Goal: Task Accomplishment & Management: Manage account settings

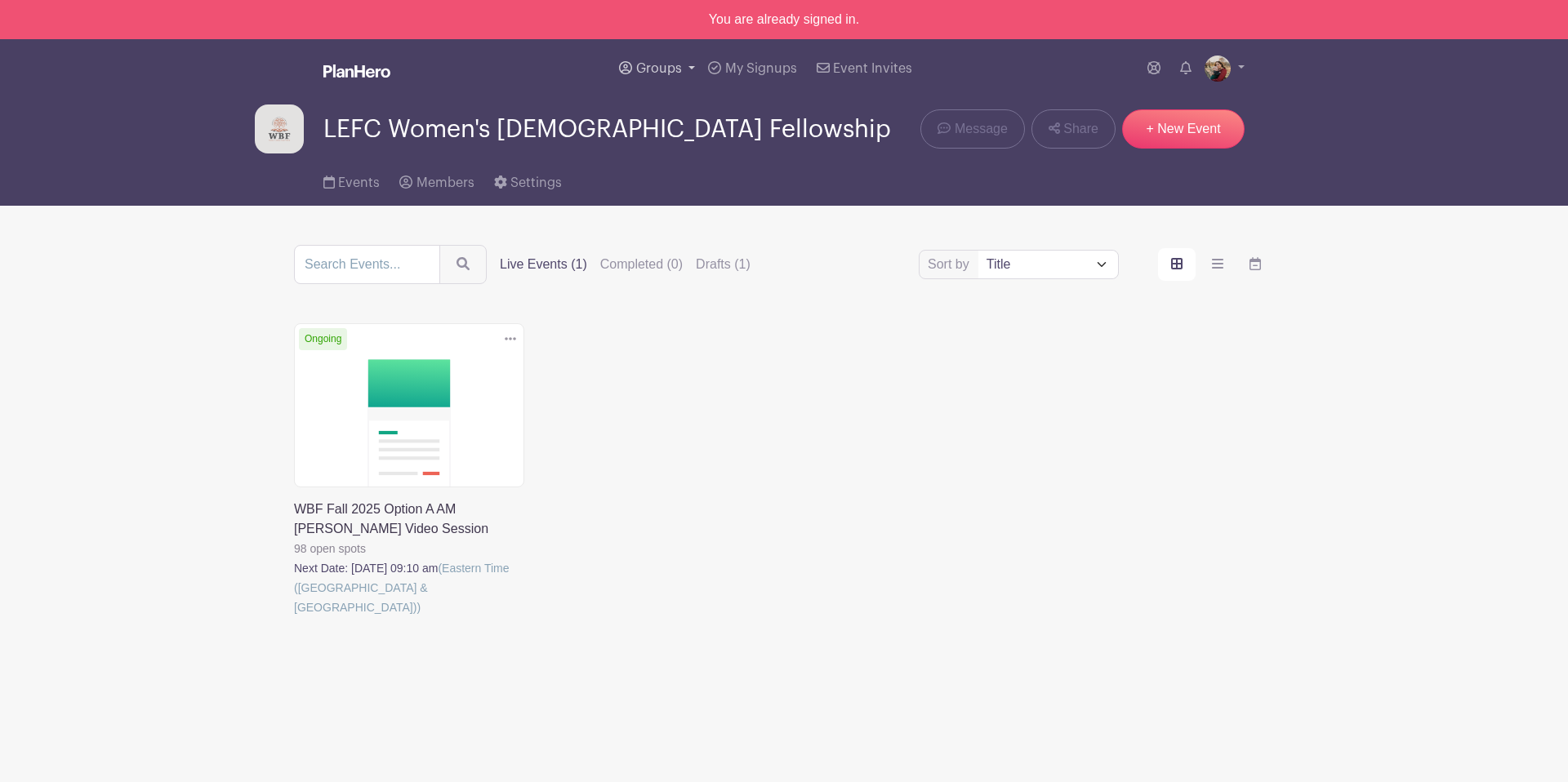
click at [668, 64] on span "Groups" at bounding box center [659, 69] width 46 height 13
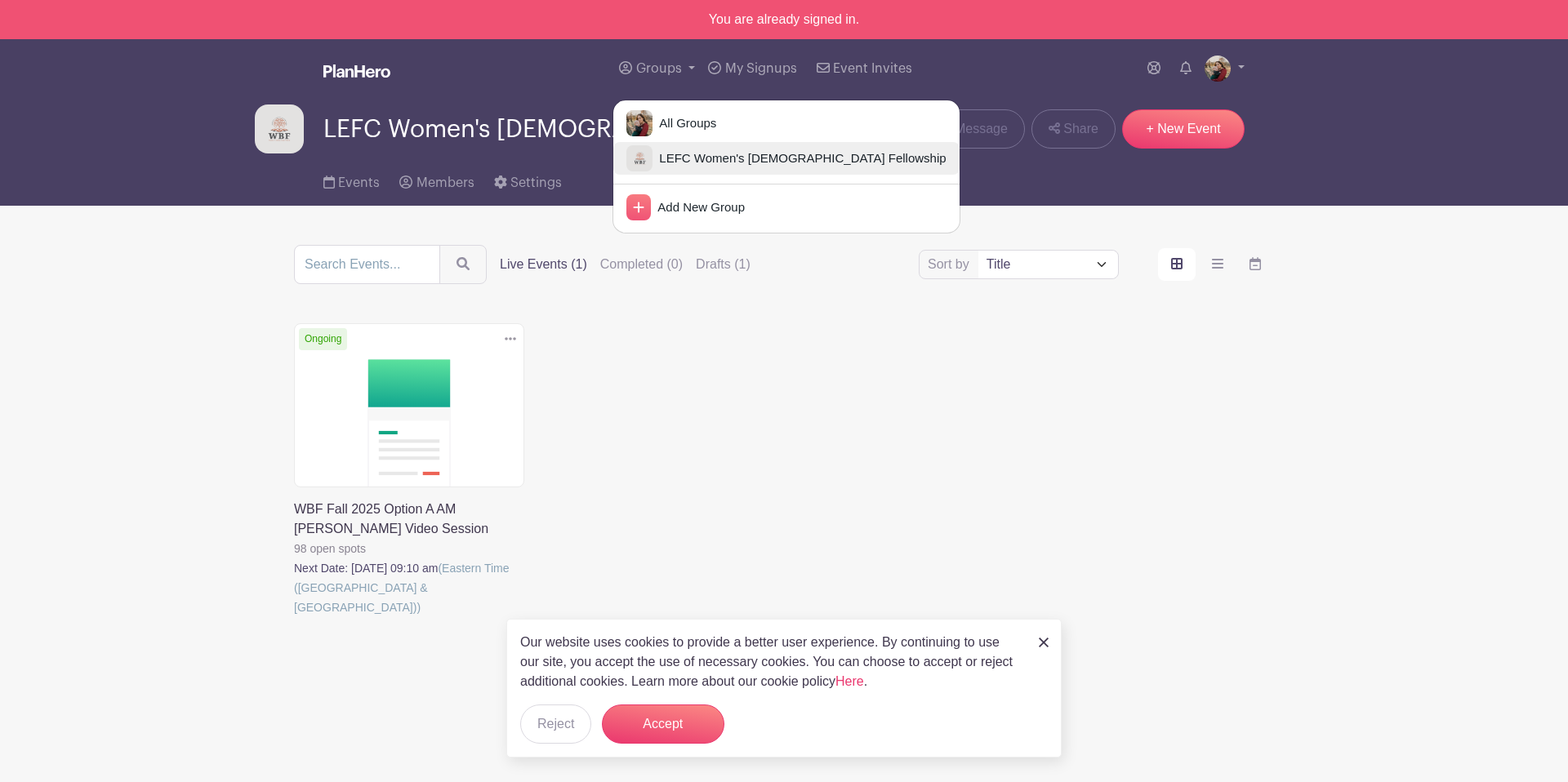
click at [705, 155] on span "LEFC Women's [DEMOGRAPHIC_DATA] Fellowship" at bounding box center [798, 159] width 293 height 19
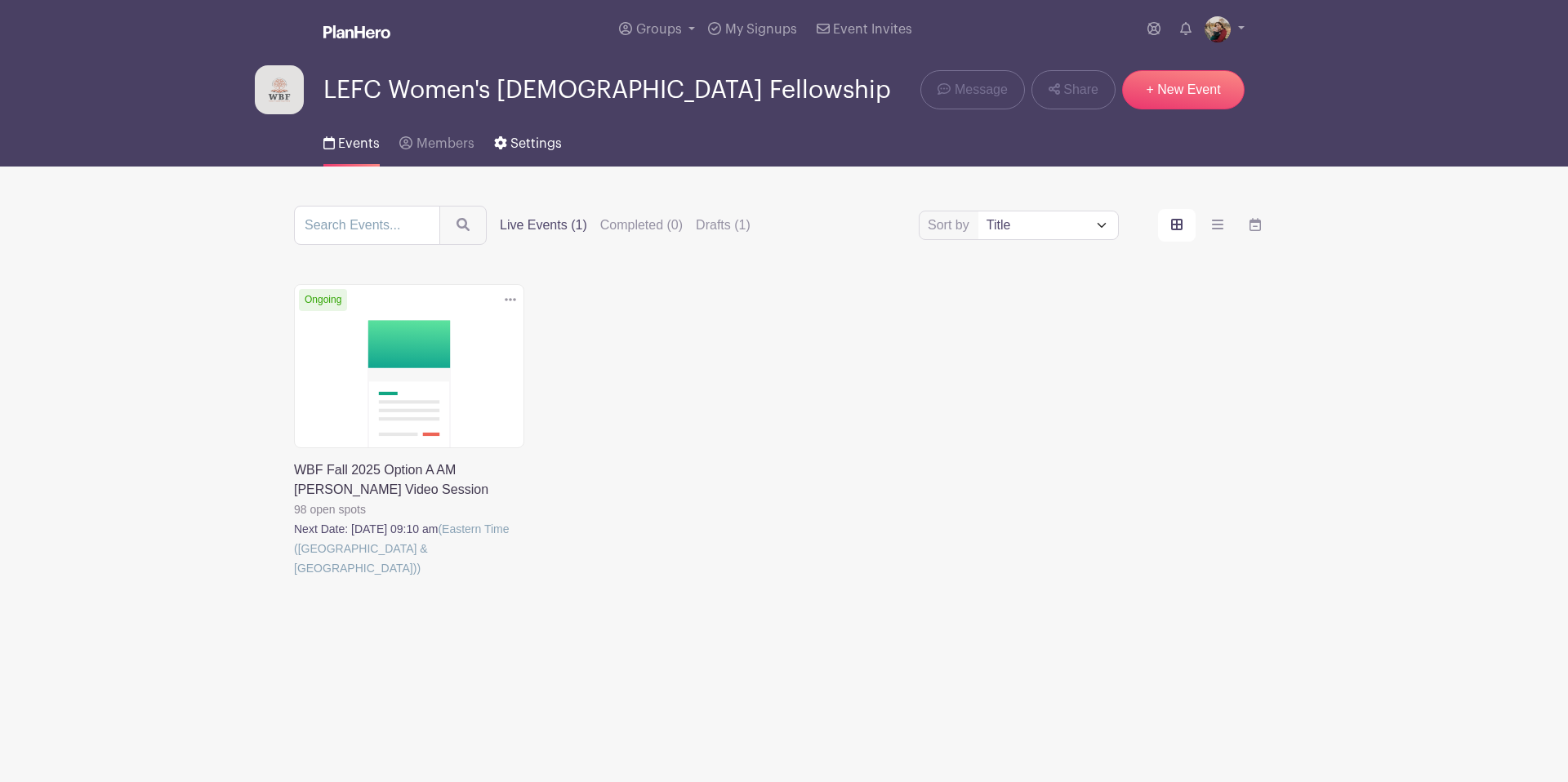
click at [536, 149] on span "Settings" at bounding box center [536, 144] width 52 height 13
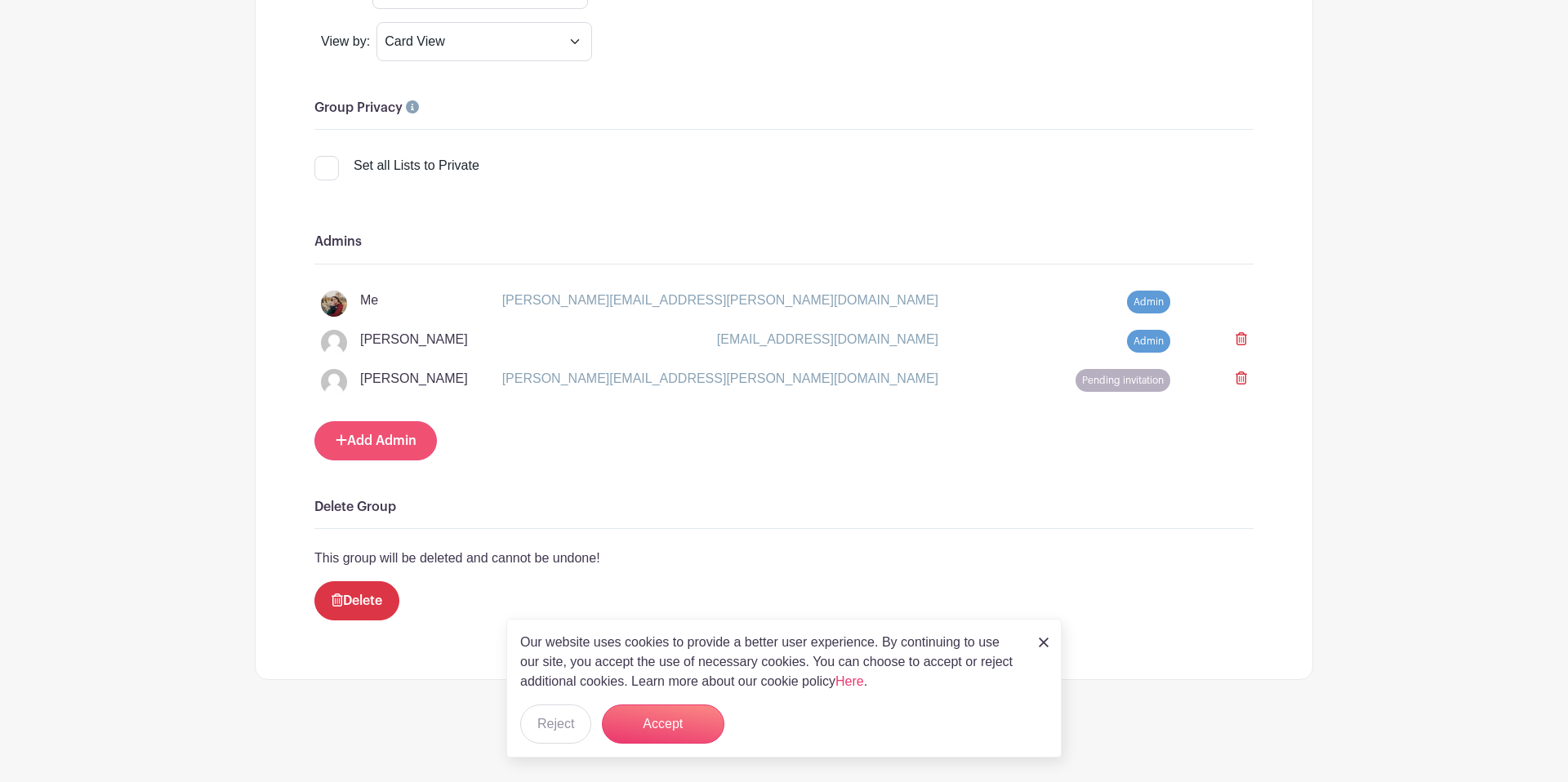
scroll to position [1467, 0]
click at [398, 448] on link "Add Admin" at bounding box center [375, 440] width 122 height 39
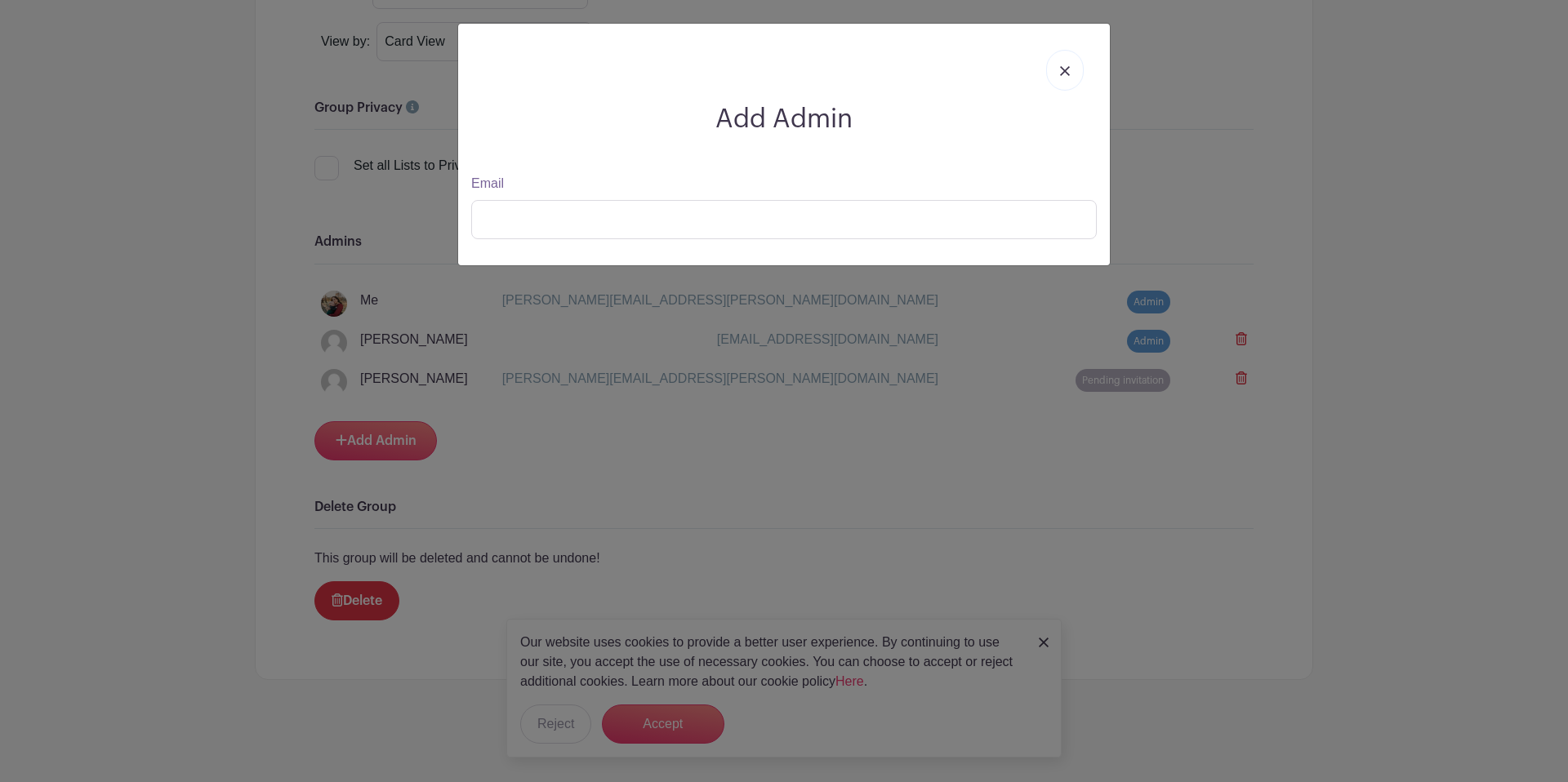
click at [1071, 71] on link at bounding box center [1064, 70] width 37 height 41
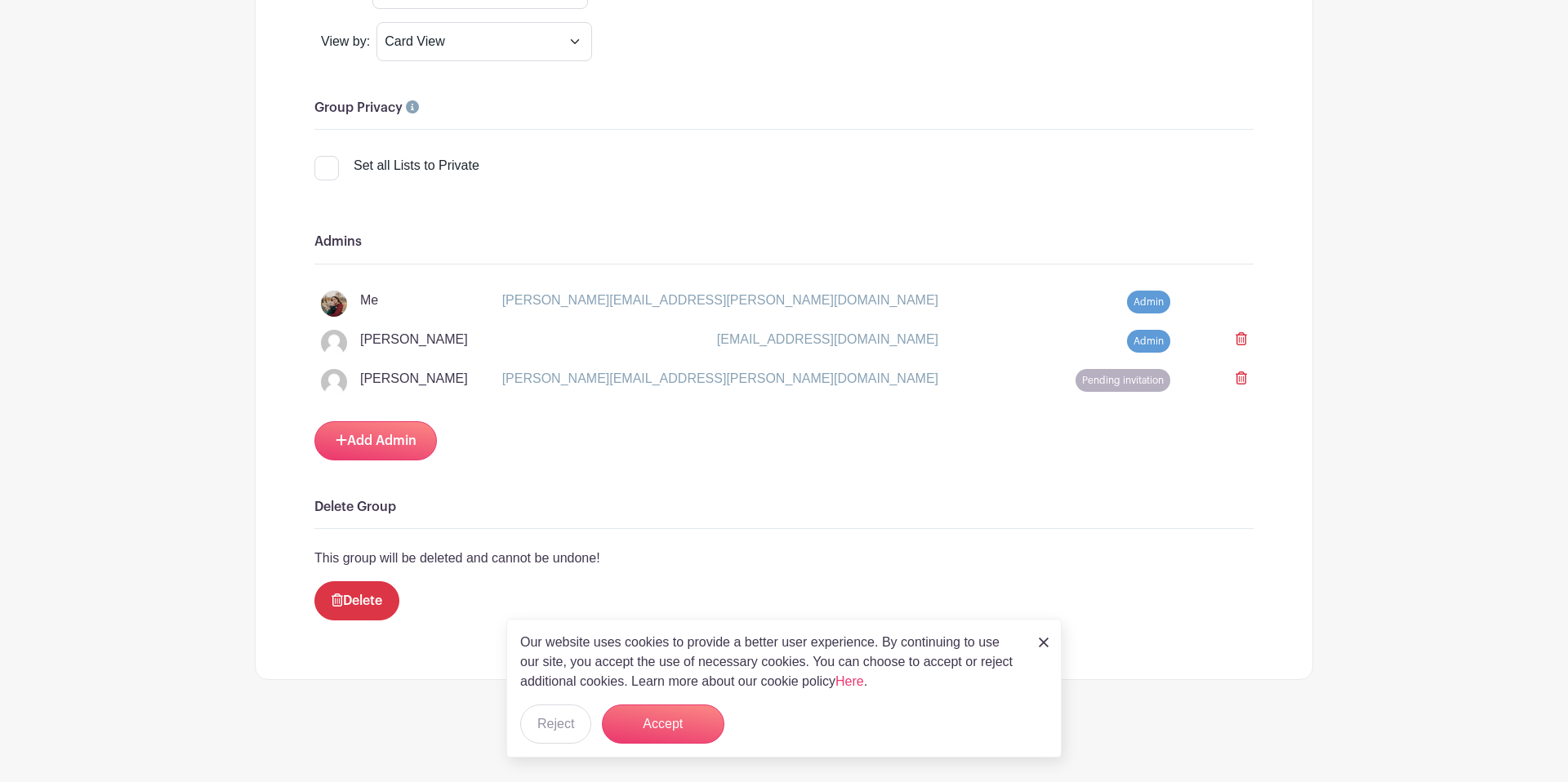
click at [1244, 381] on icon at bounding box center [1241, 378] width 11 height 13
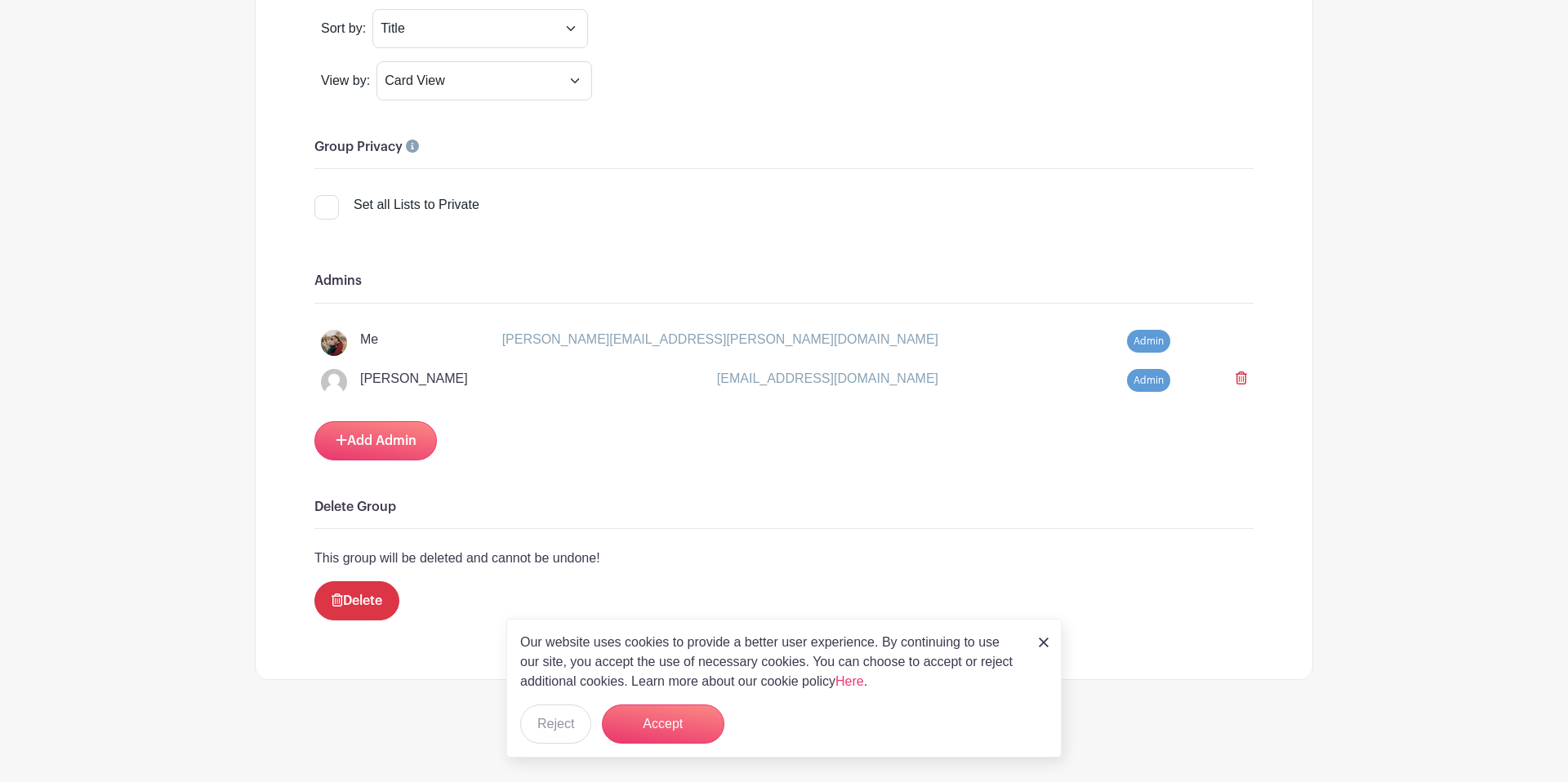
scroll to position [1427, 0]
click at [403, 435] on link "Add Admin" at bounding box center [375, 440] width 122 height 39
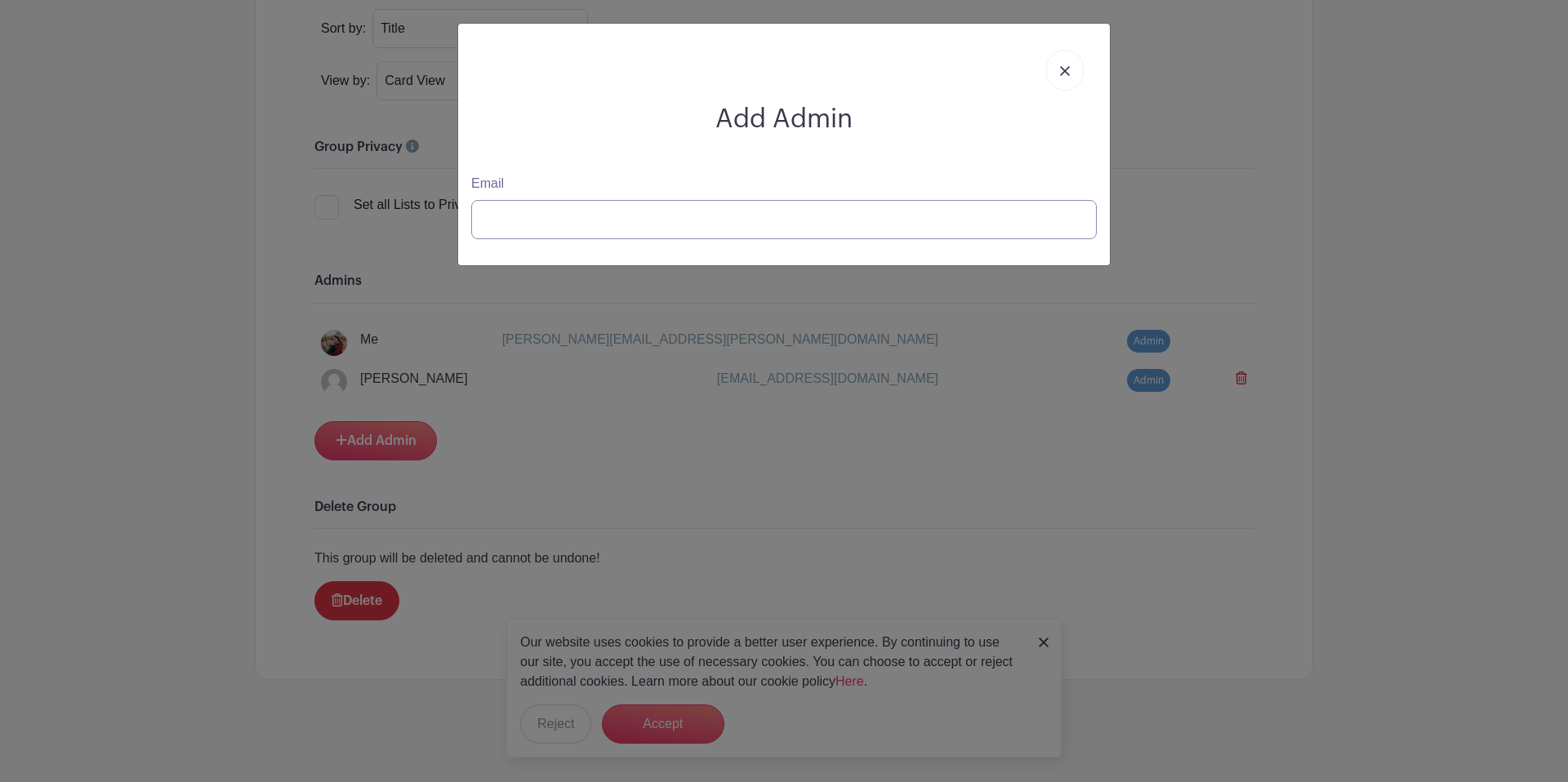
click at [646, 223] on input "Email" at bounding box center [783, 219] width 625 height 39
type input "hoover@lefc.net"
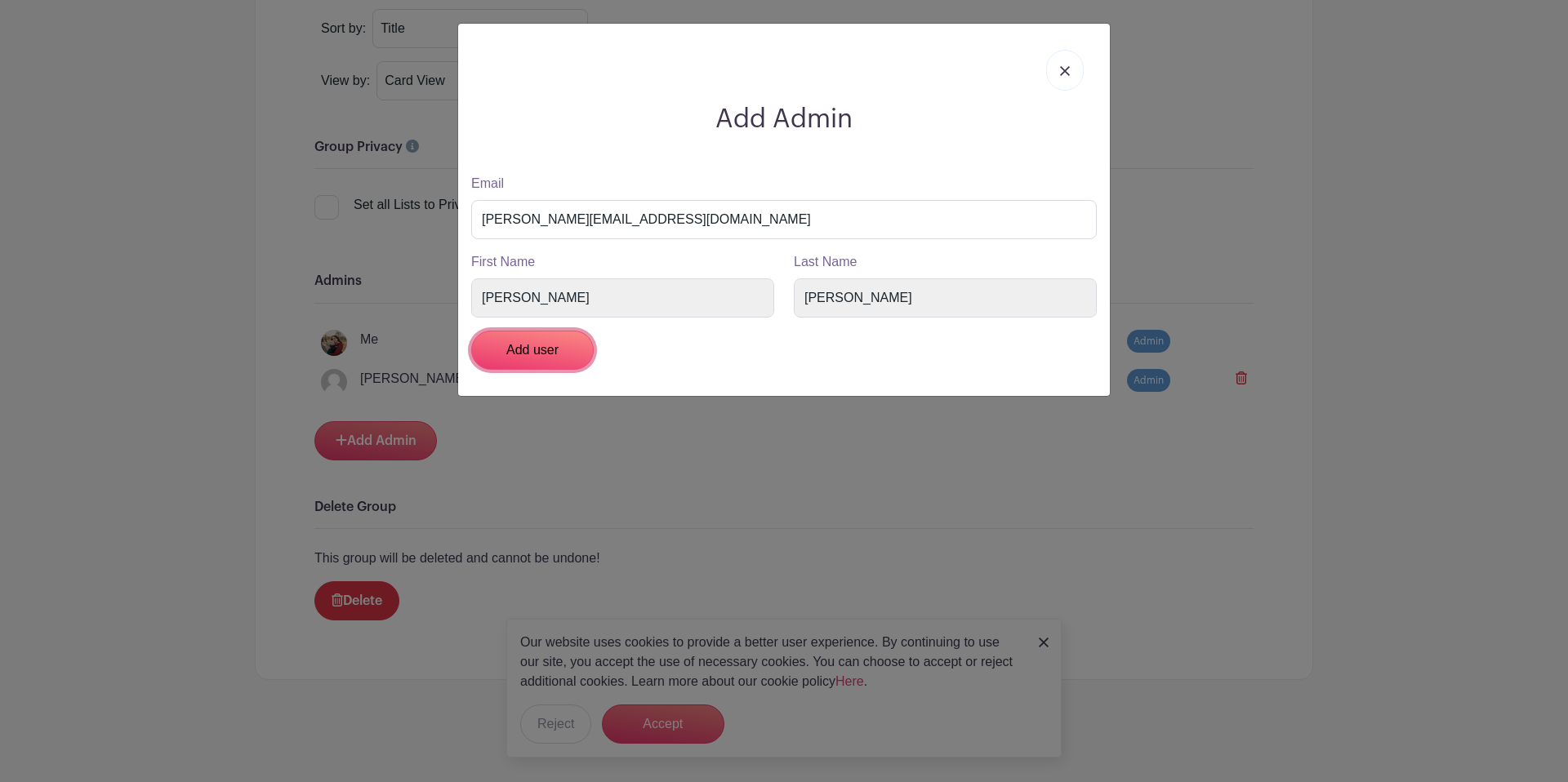
click at [569, 350] on input "Add user" at bounding box center [532, 349] width 122 height 39
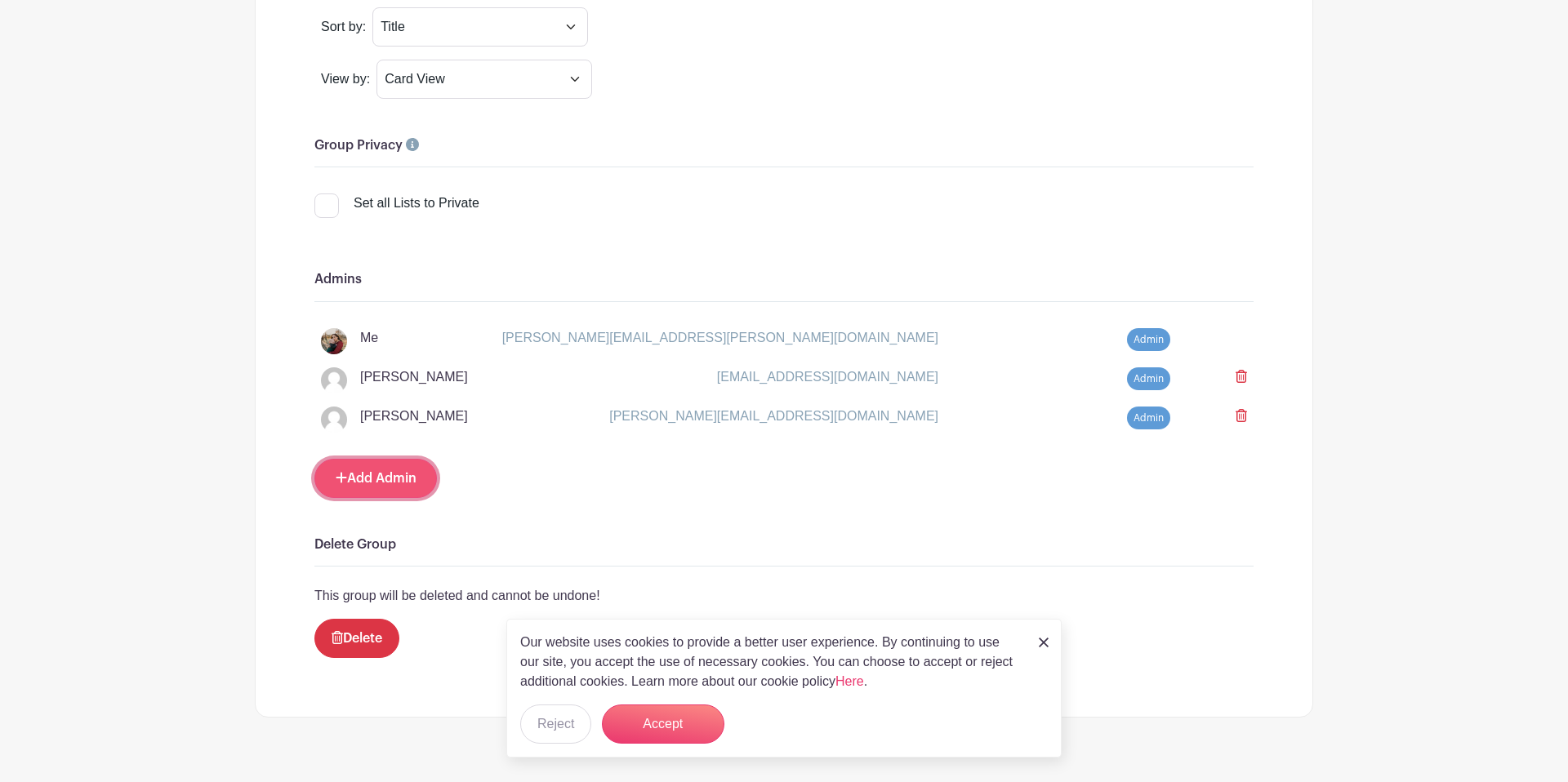
click at [392, 487] on link "Add Admin" at bounding box center [375, 478] width 122 height 39
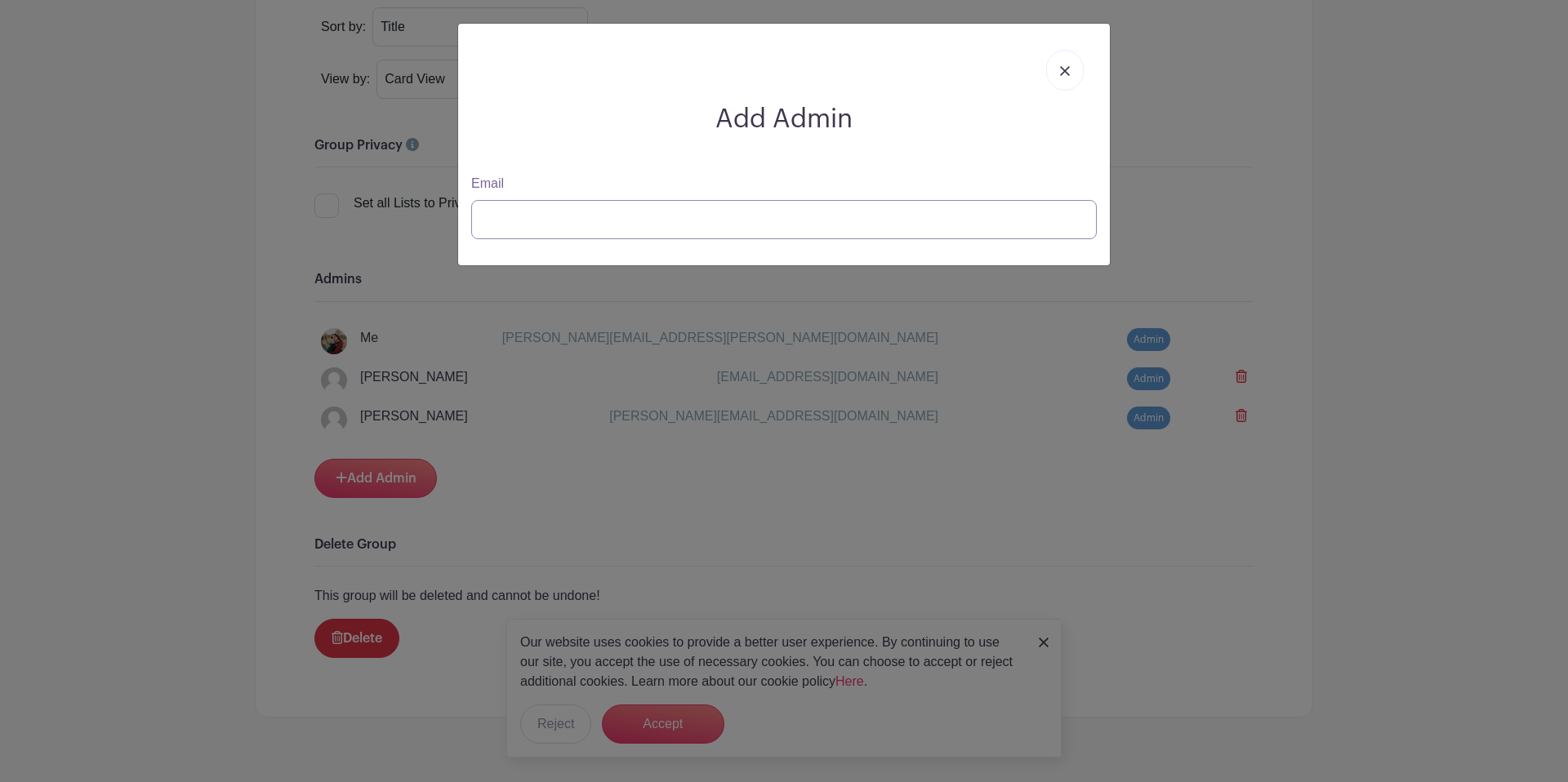
click at [588, 218] on input "Email" at bounding box center [783, 219] width 625 height 39
drag, startPoint x: 593, startPoint y: 222, endPoint x: 511, endPoint y: 223, distance: 82.0
click at [511, 223] on input "WBF Account" at bounding box center [783, 219] width 625 height 39
type input "WBF@lefc.net"
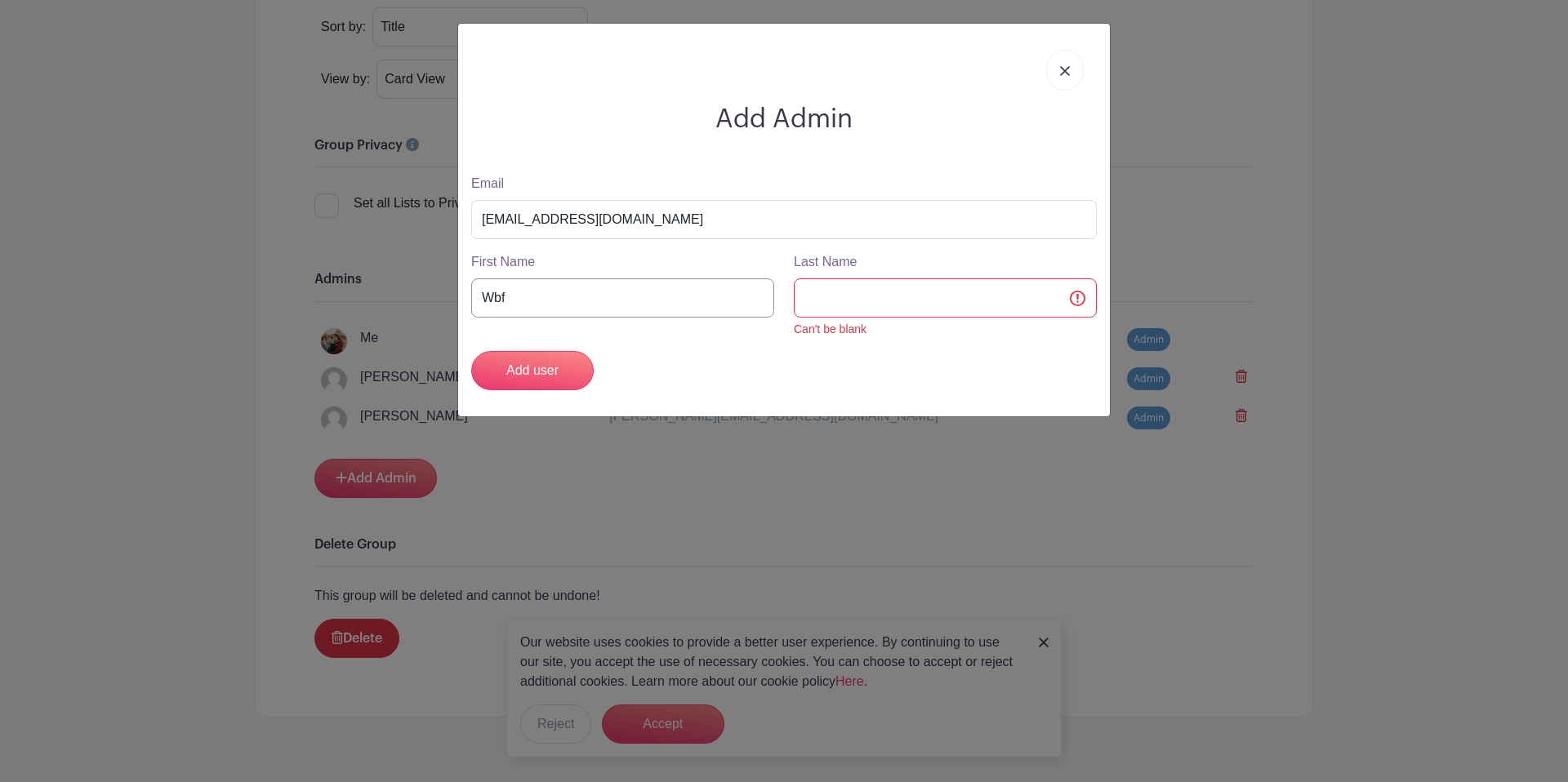
drag, startPoint x: 594, startPoint y: 292, endPoint x: 452, endPoint y: 291, distance: 142.0
click at [452, 291] on div "Add Admin Email wbf@lefc.net First Name Wbf Last Name Can't be blank Add user" at bounding box center [784, 391] width 1568 height 782
click at [769, 297] on input "WBF" at bounding box center [622, 298] width 303 height 39
type input "WBF"
click at [801, 297] on input "Last Name" at bounding box center [944, 298] width 303 height 39
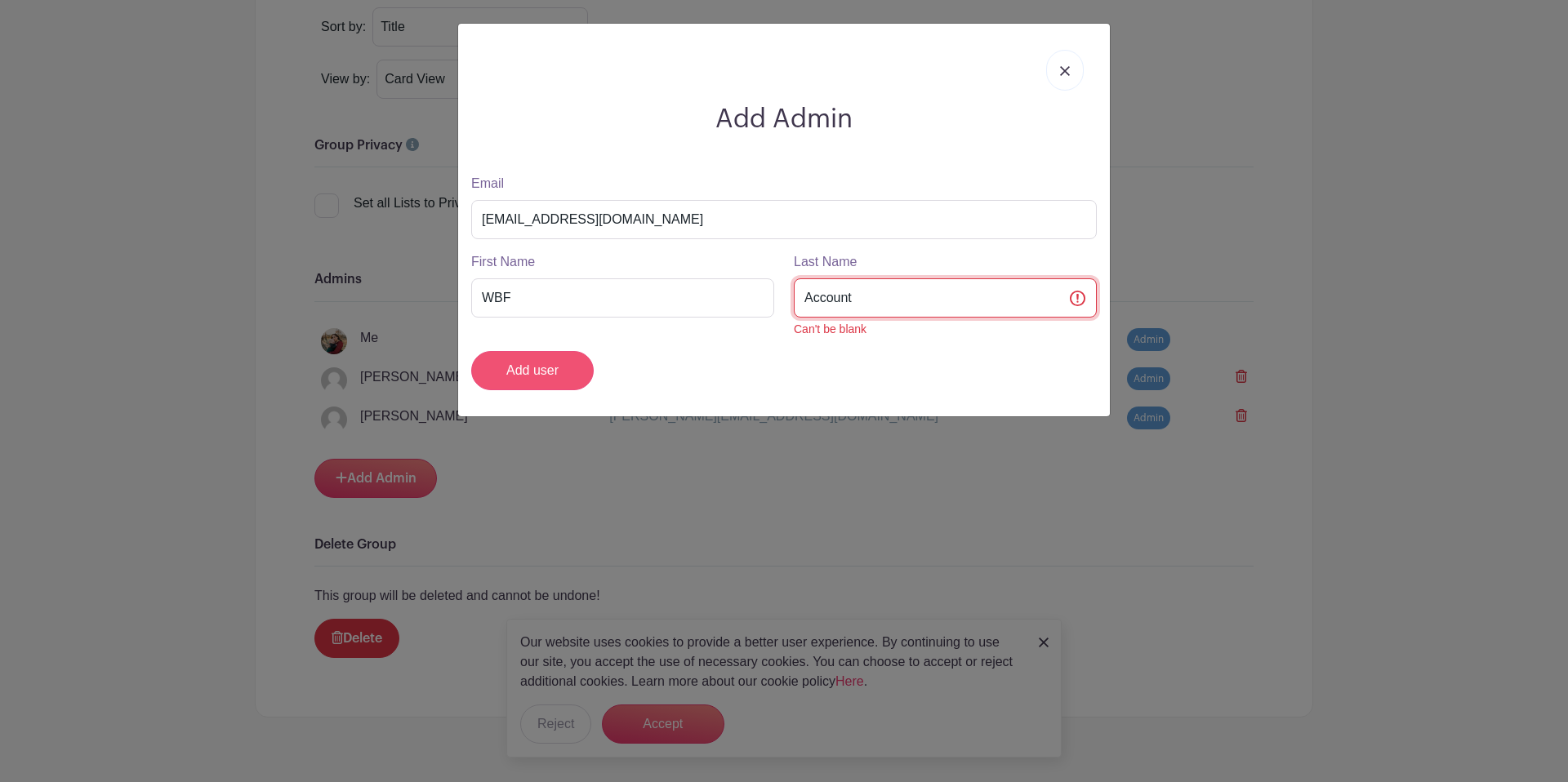
type input "Account"
click at [556, 370] on input "Add user" at bounding box center [532, 370] width 122 height 39
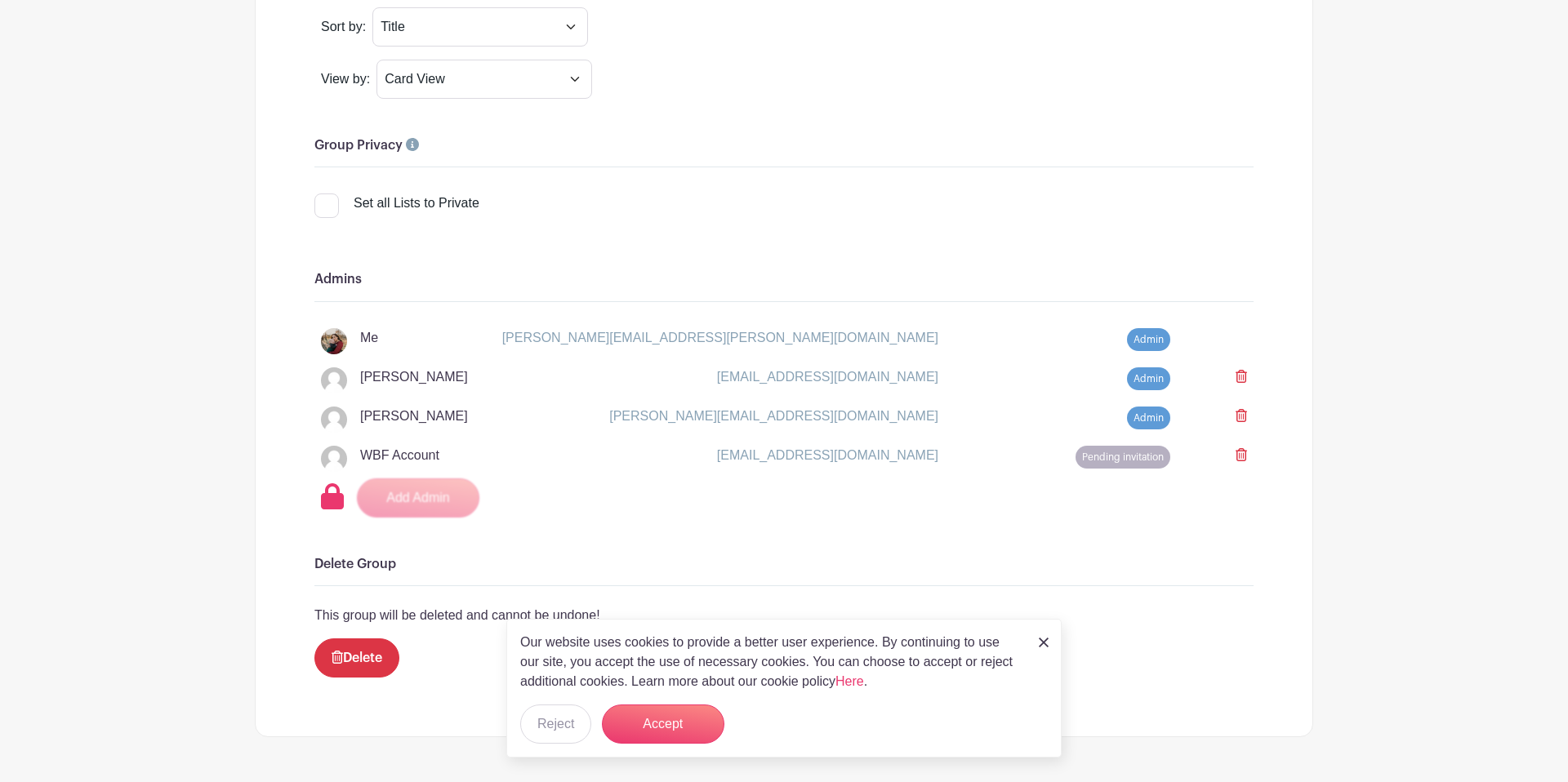
scroll to position [1486, 0]
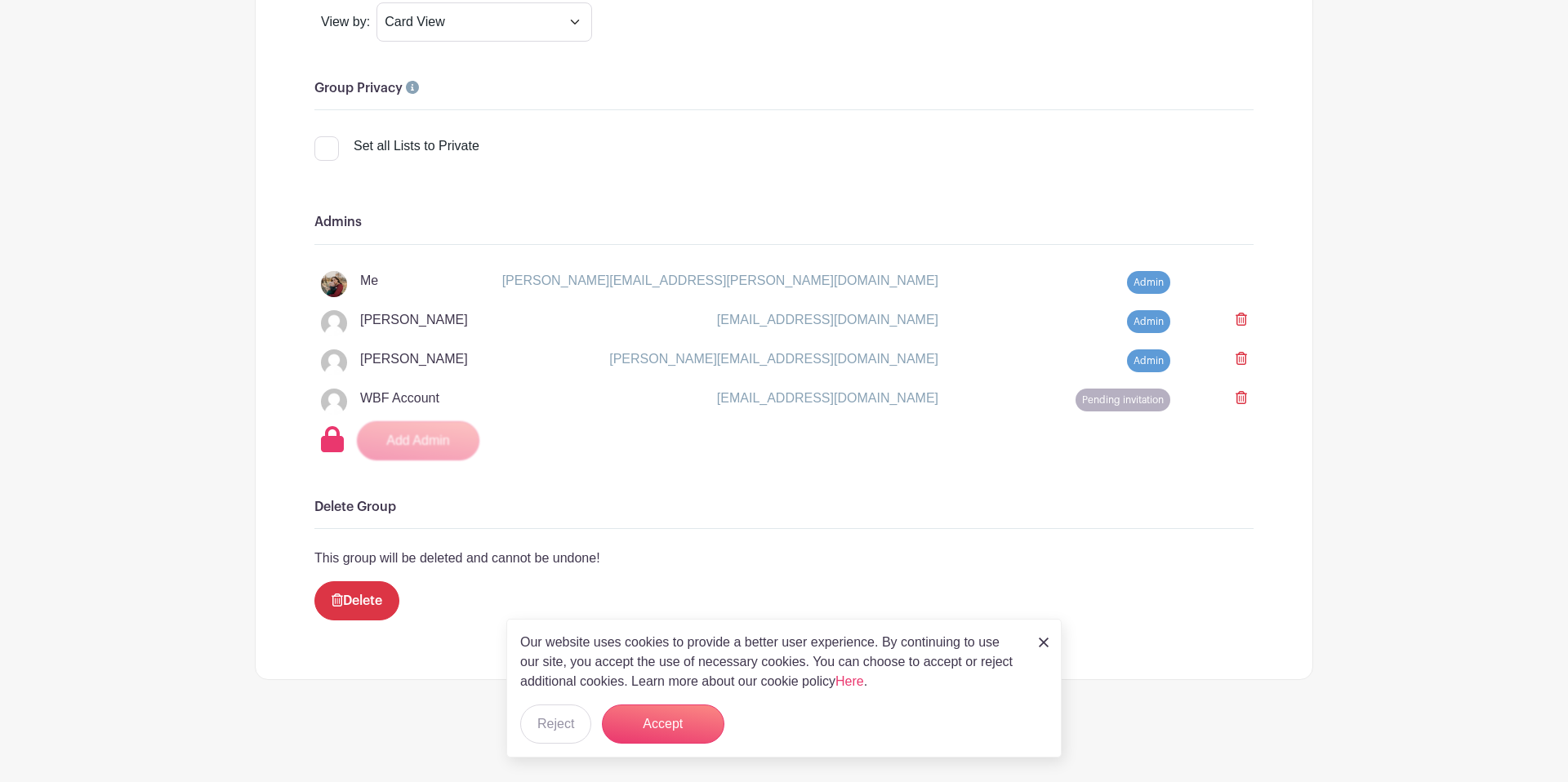
click at [1034, 644] on div "Our website uses cookies to provide a better user experience. By continuing to …" at bounding box center [783, 687] width 555 height 138
click at [654, 722] on button "Accept" at bounding box center [663, 724] width 122 height 39
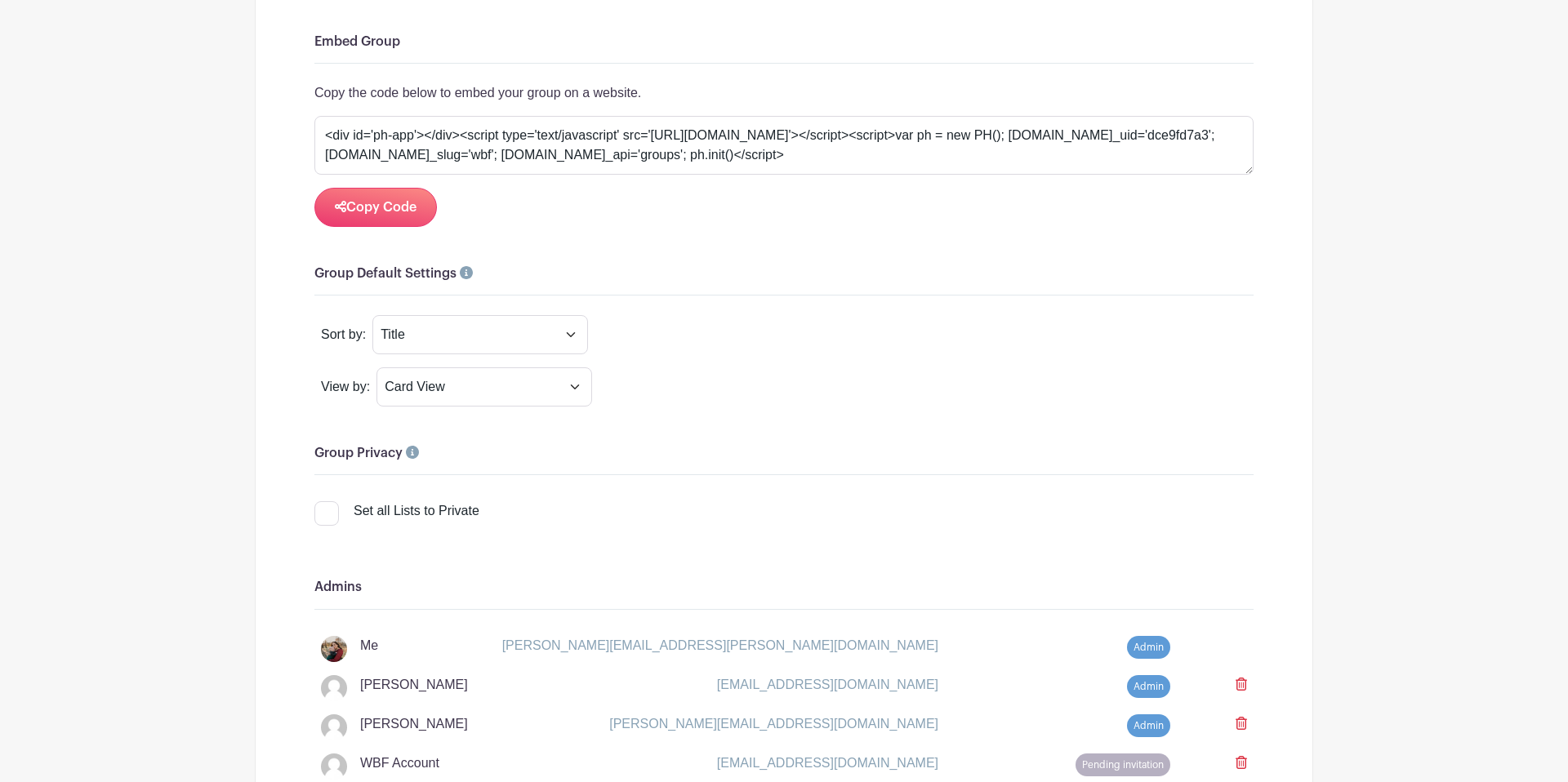
scroll to position [1118, 0]
click at [529, 397] on select "Card View List View Calender View" at bounding box center [484, 388] width 216 height 39
select select "list"
click at [376, 370] on select "Card View List View Calender View" at bounding box center [484, 388] width 216 height 39
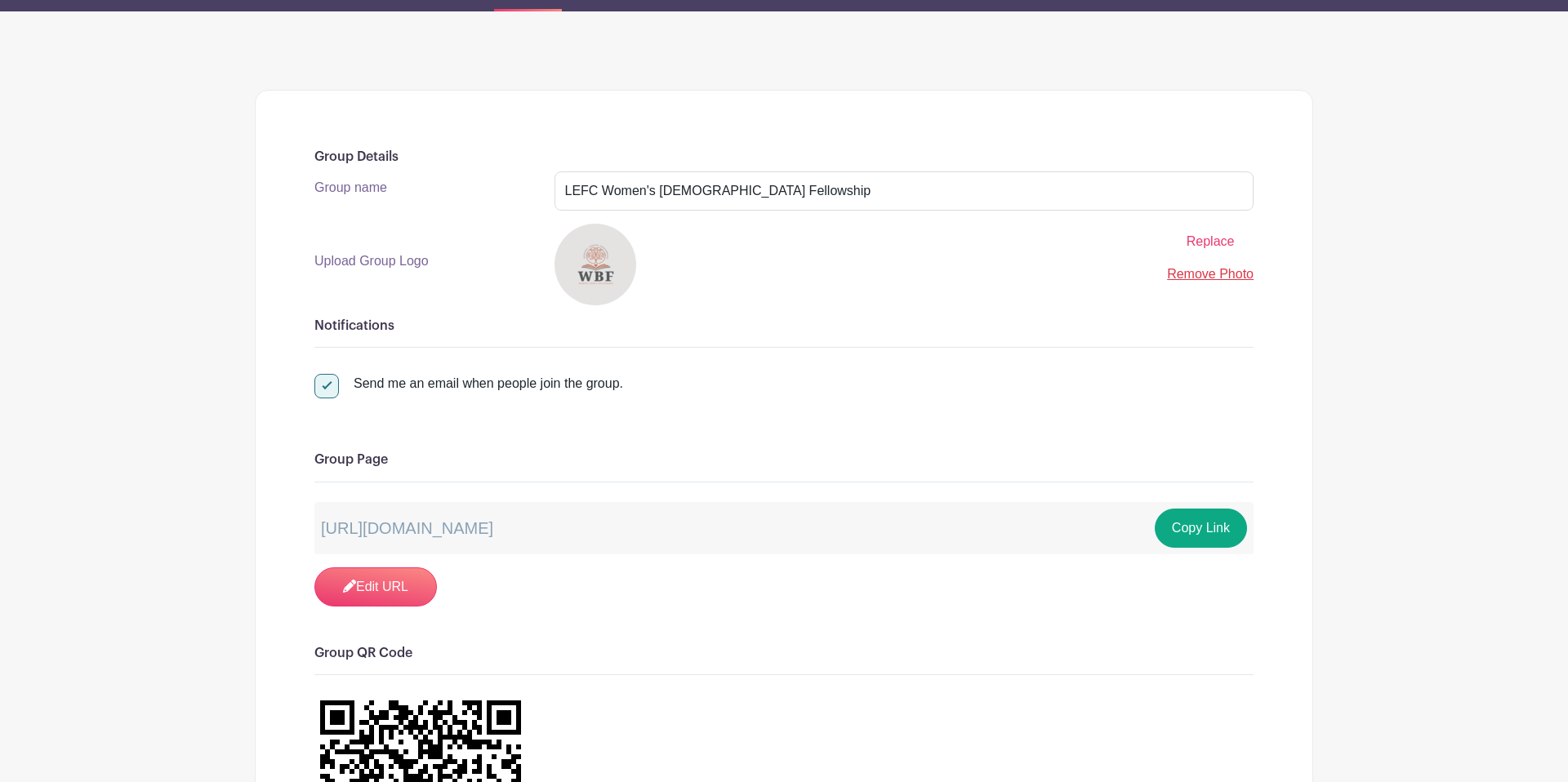
scroll to position [173, 0]
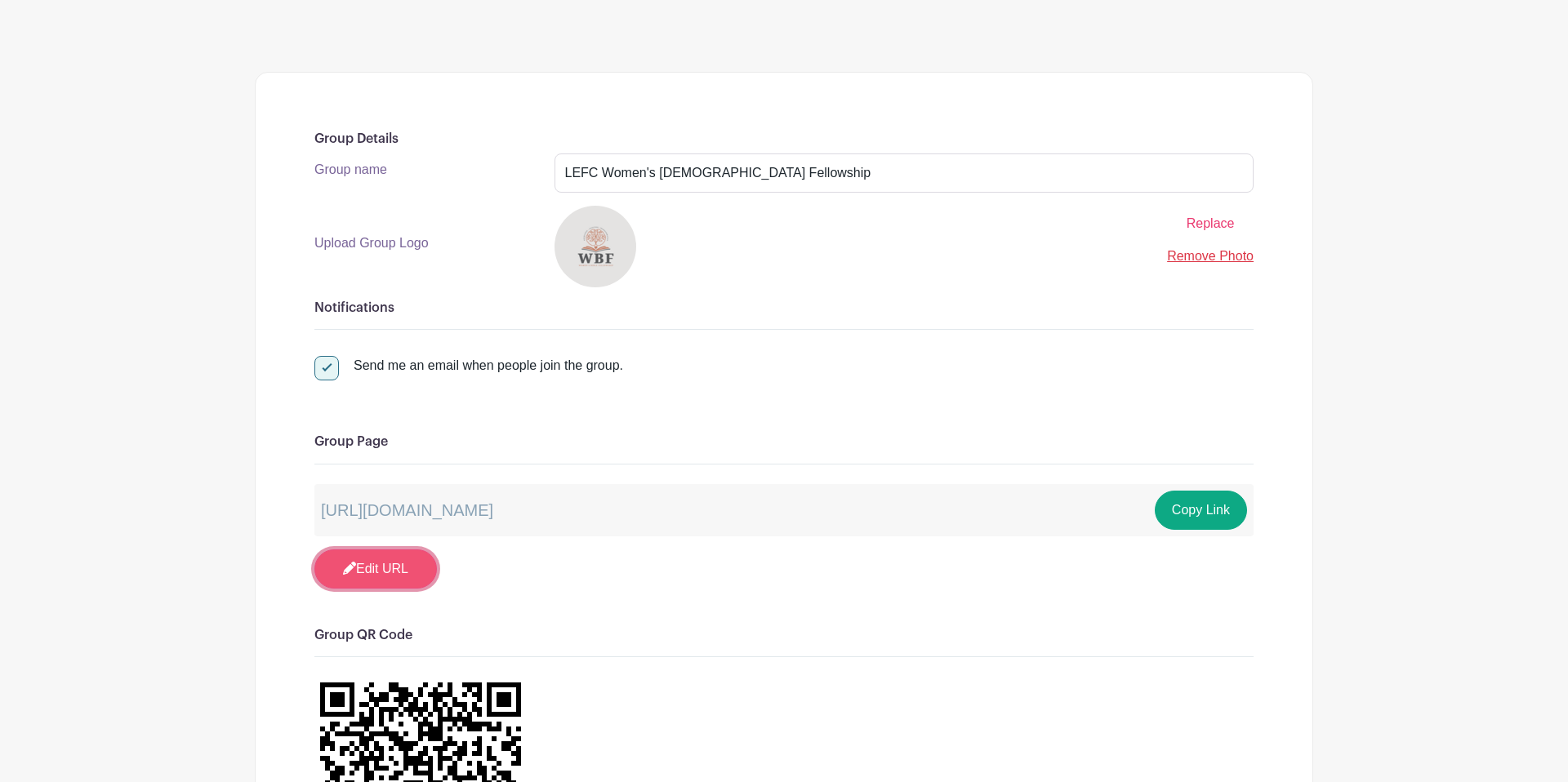
click at [384, 578] on link "Edit URL" at bounding box center [375, 568] width 122 height 39
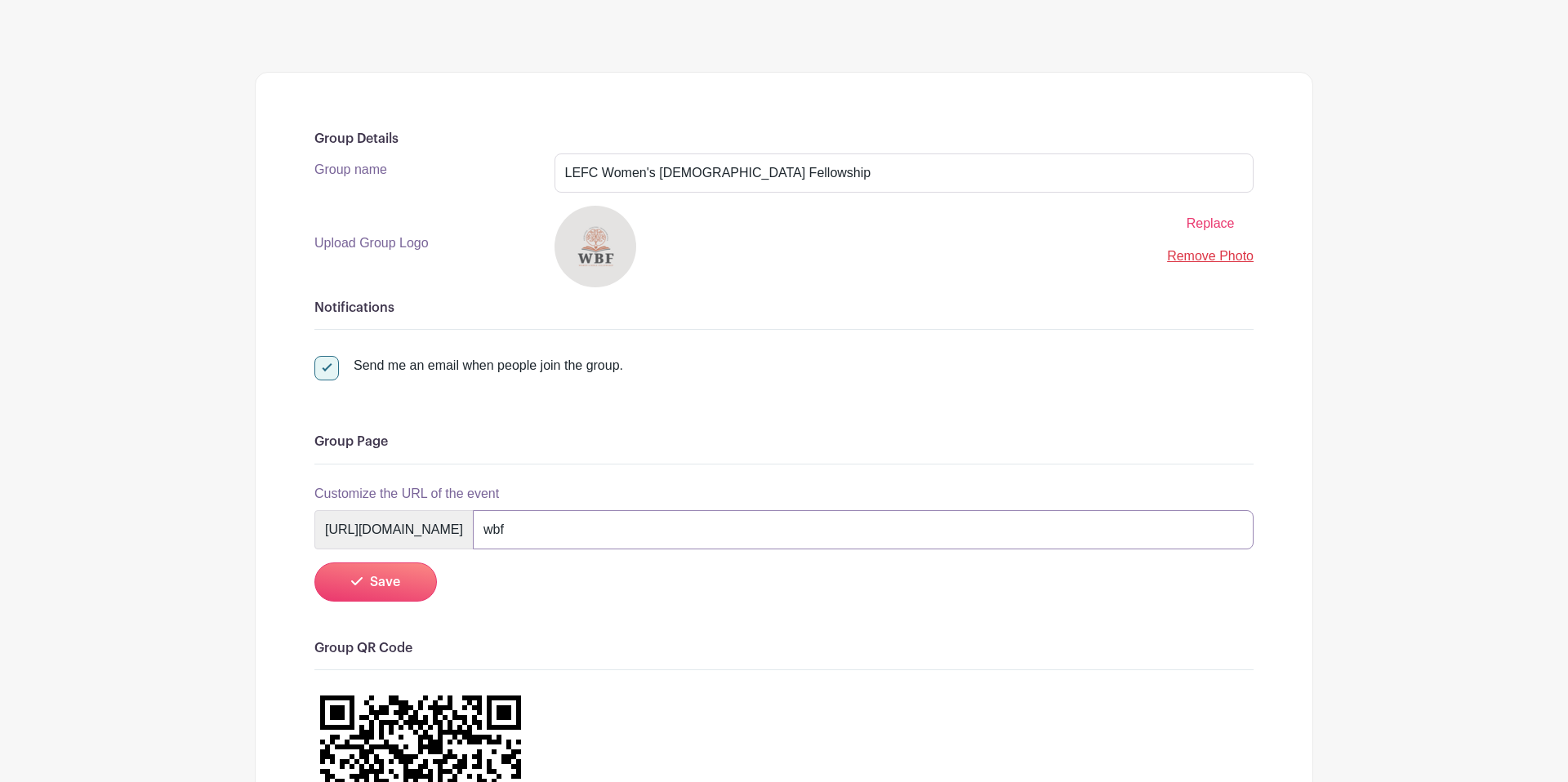
click at [713, 539] on input "wbf" at bounding box center [862, 529] width 780 height 39
type input "w"
type input "WBFFALL25"
click at [394, 595] on button "Save" at bounding box center [375, 581] width 122 height 39
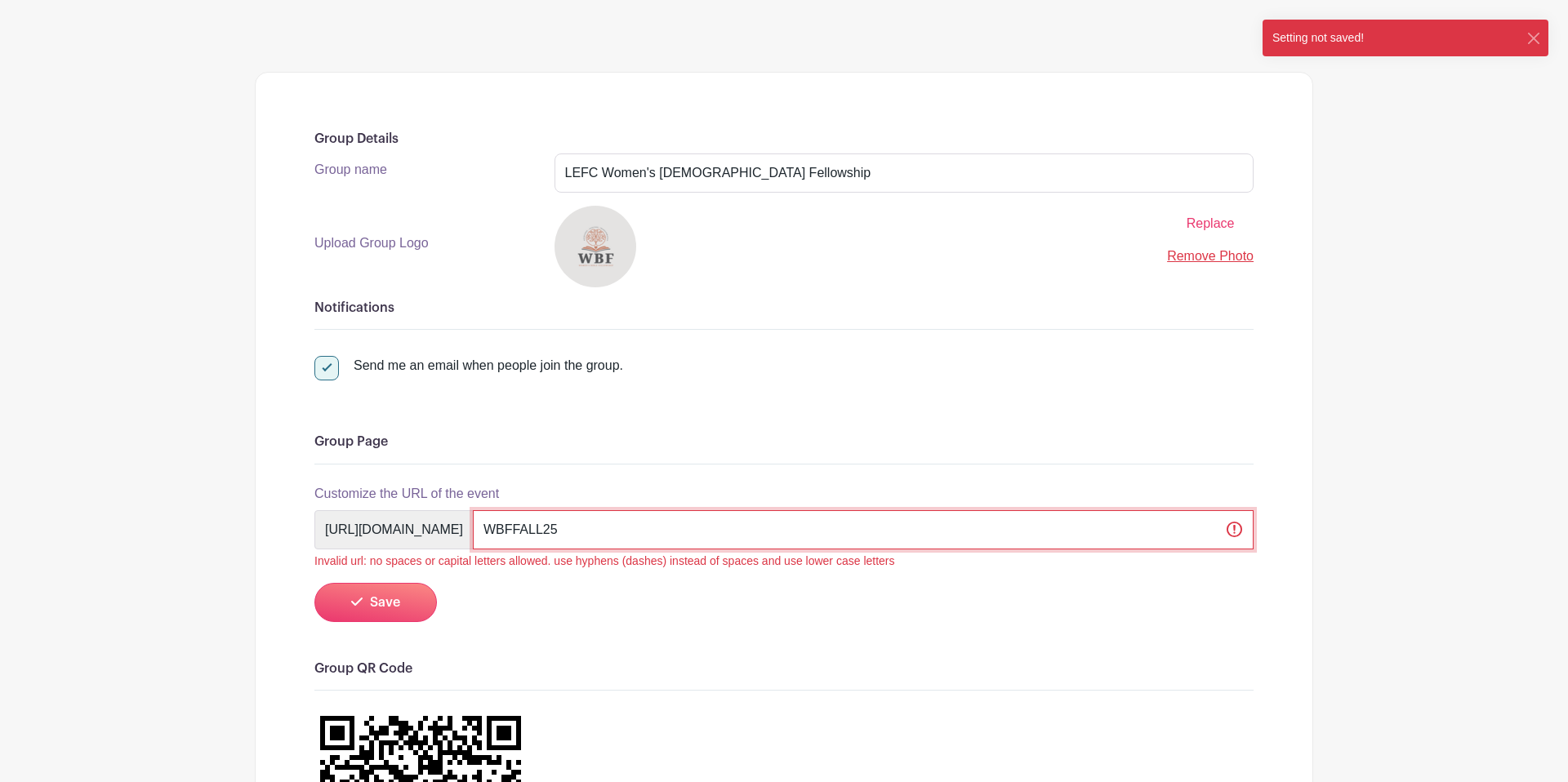
click at [752, 513] on input "WBFFALL25" at bounding box center [862, 529] width 780 height 39
click at [751, 526] on input "WBFFALL25" at bounding box center [862, 529] width 780 height 39
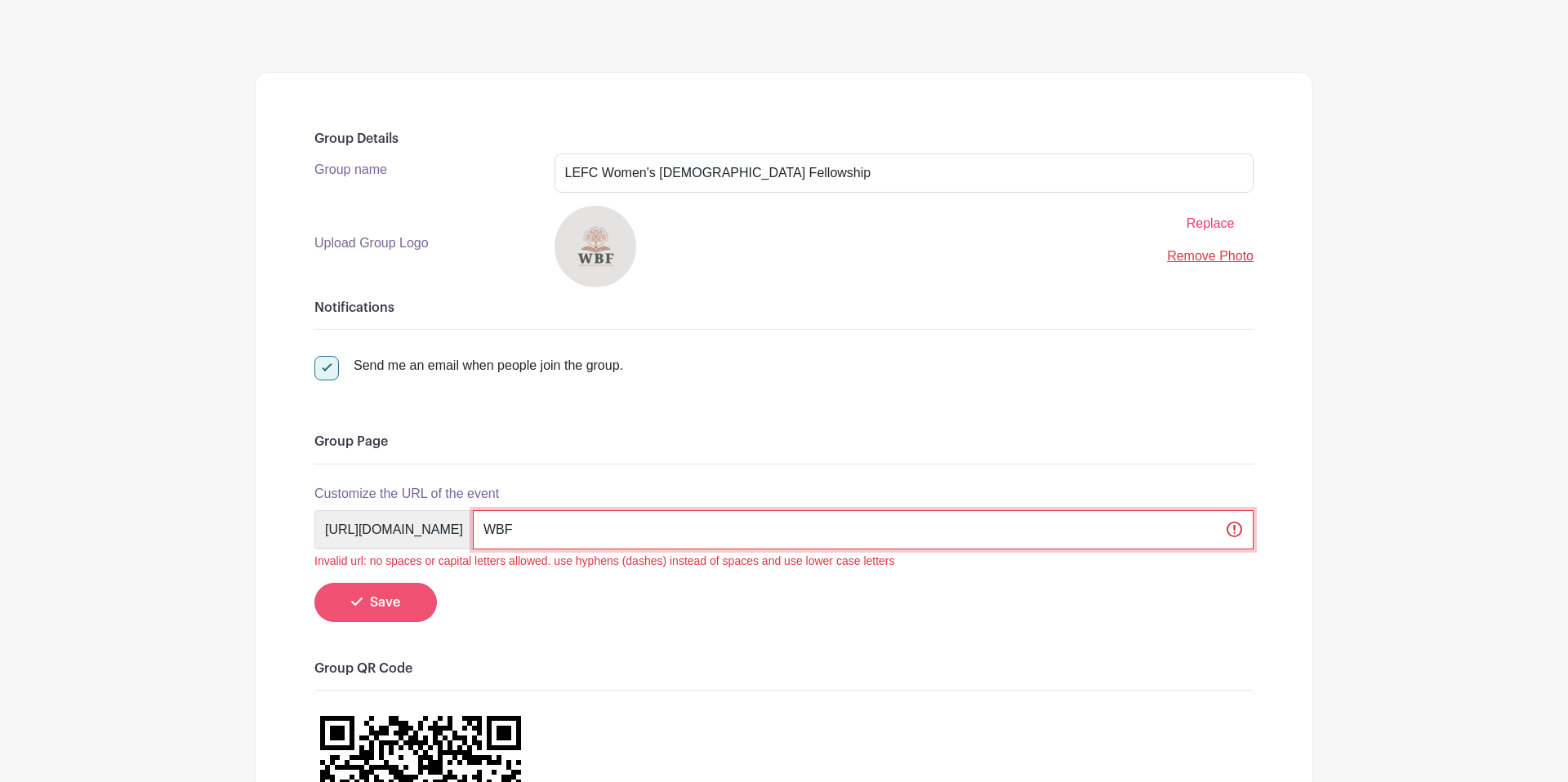
type input "WBF"
click at [401, 609] on button "Save" at bounding box center [375, 602] width 122 height 39
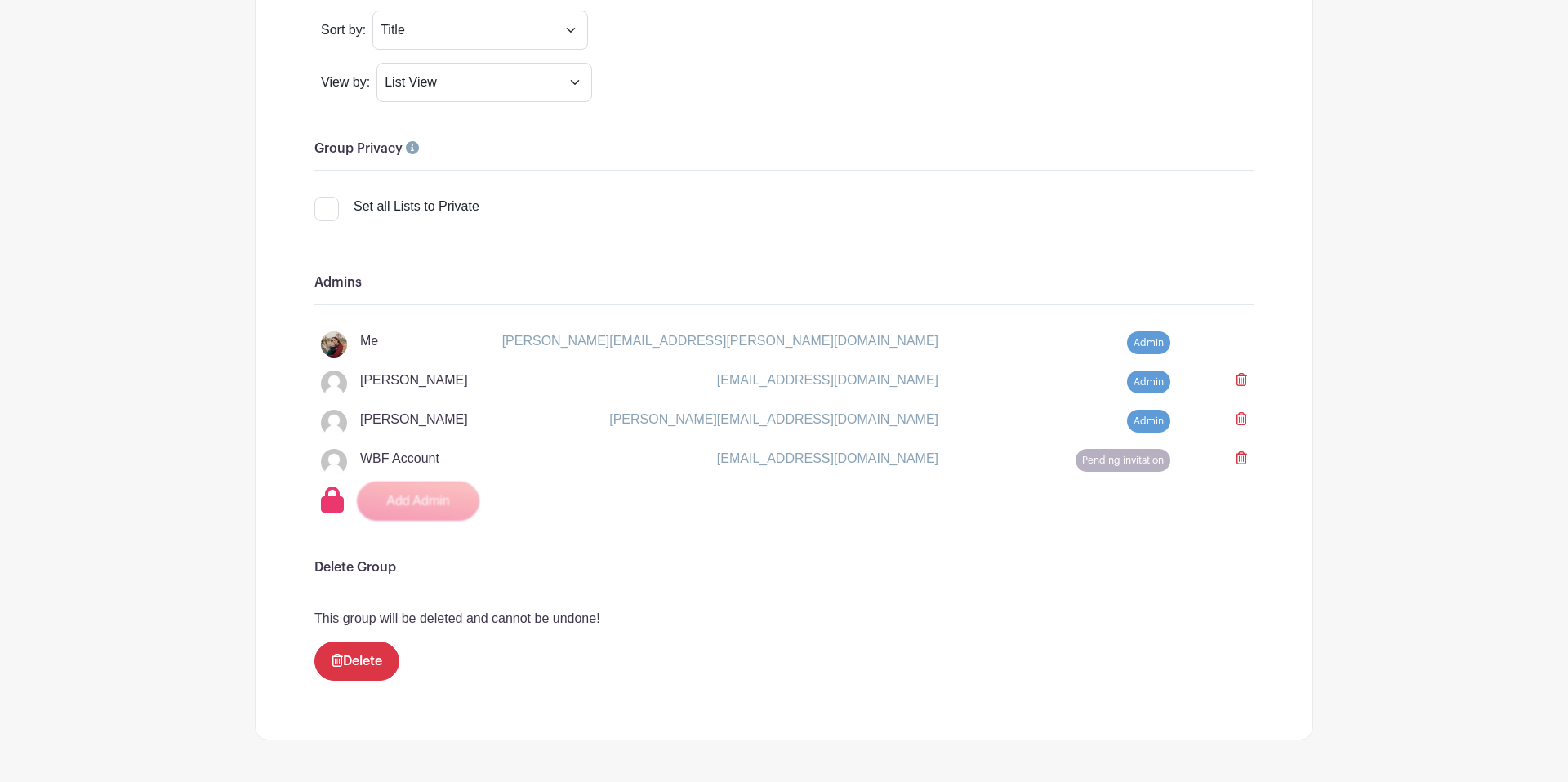
scroll to position [1520, 0]
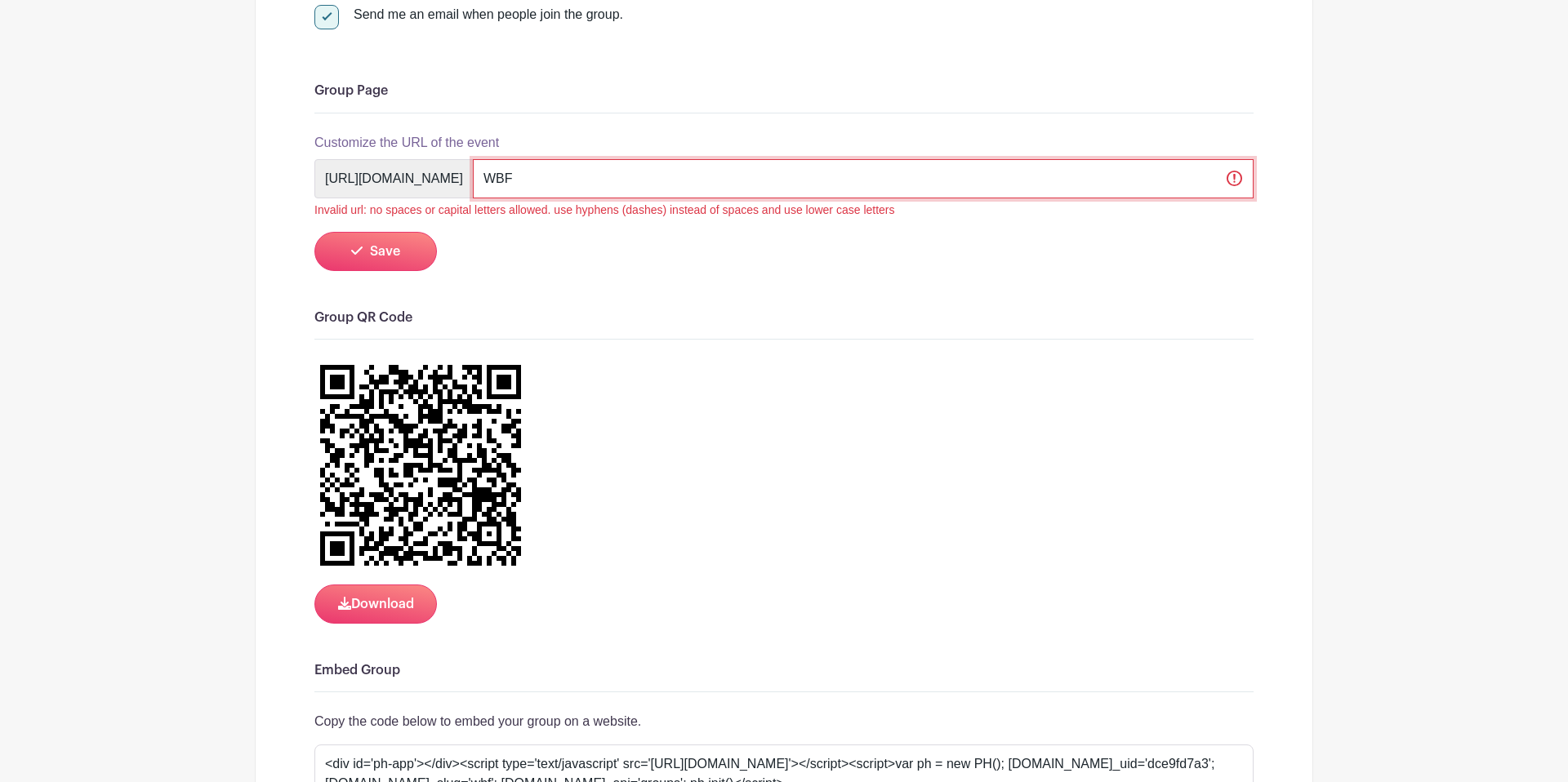
drag, startPoint x: 707, startPoint y: 188, endPoint x: 639, endPoint y: 179, distance: 68.6
click at [639, 179] on input "WBF" at bounding box center [862, 179] width 780 height 39
type input "wbffall25"
click at [421, 256] on button "Save" at bounding box center [375, 252] width 122 height 39
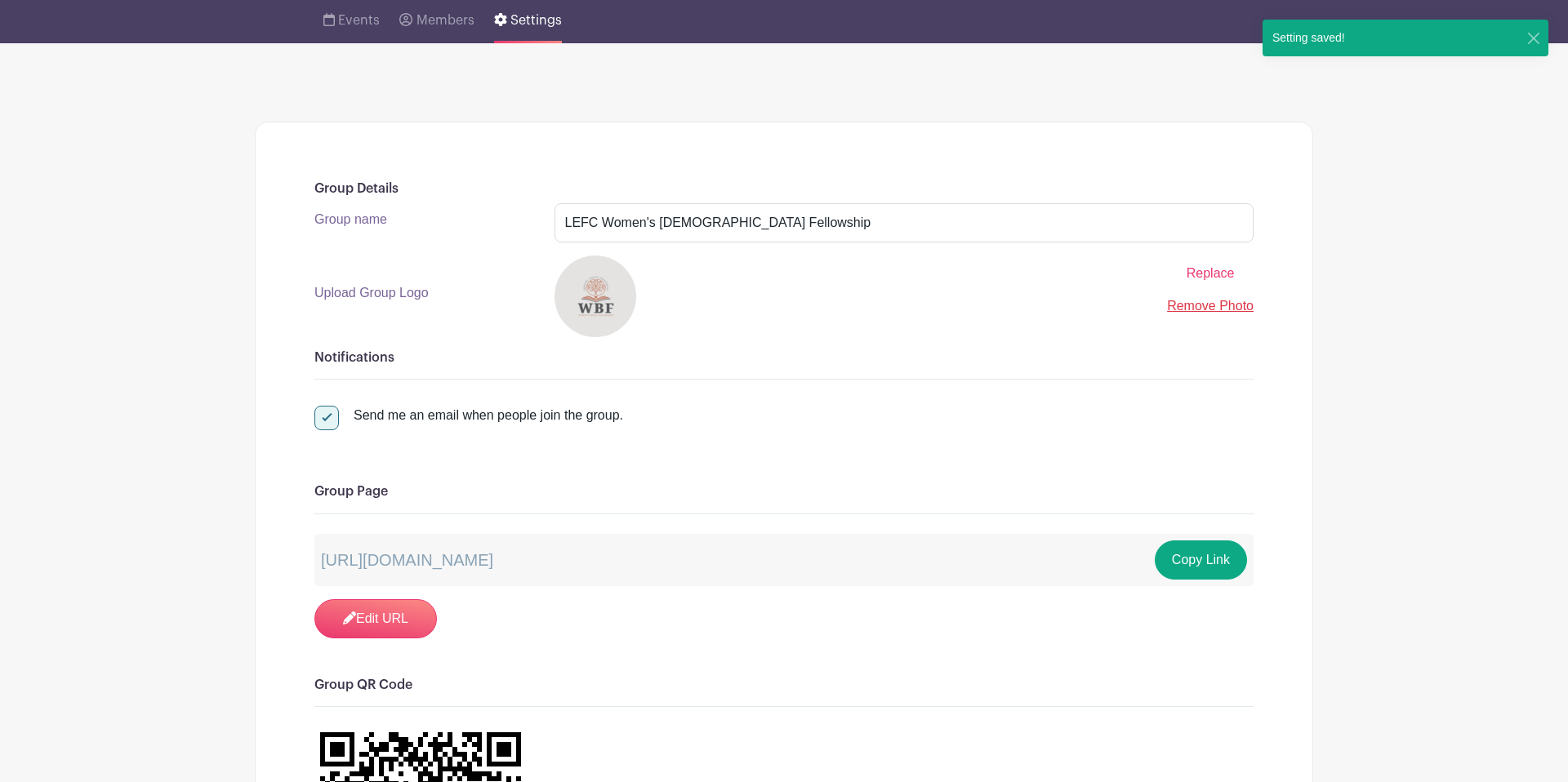
scroll to position [31, 0]
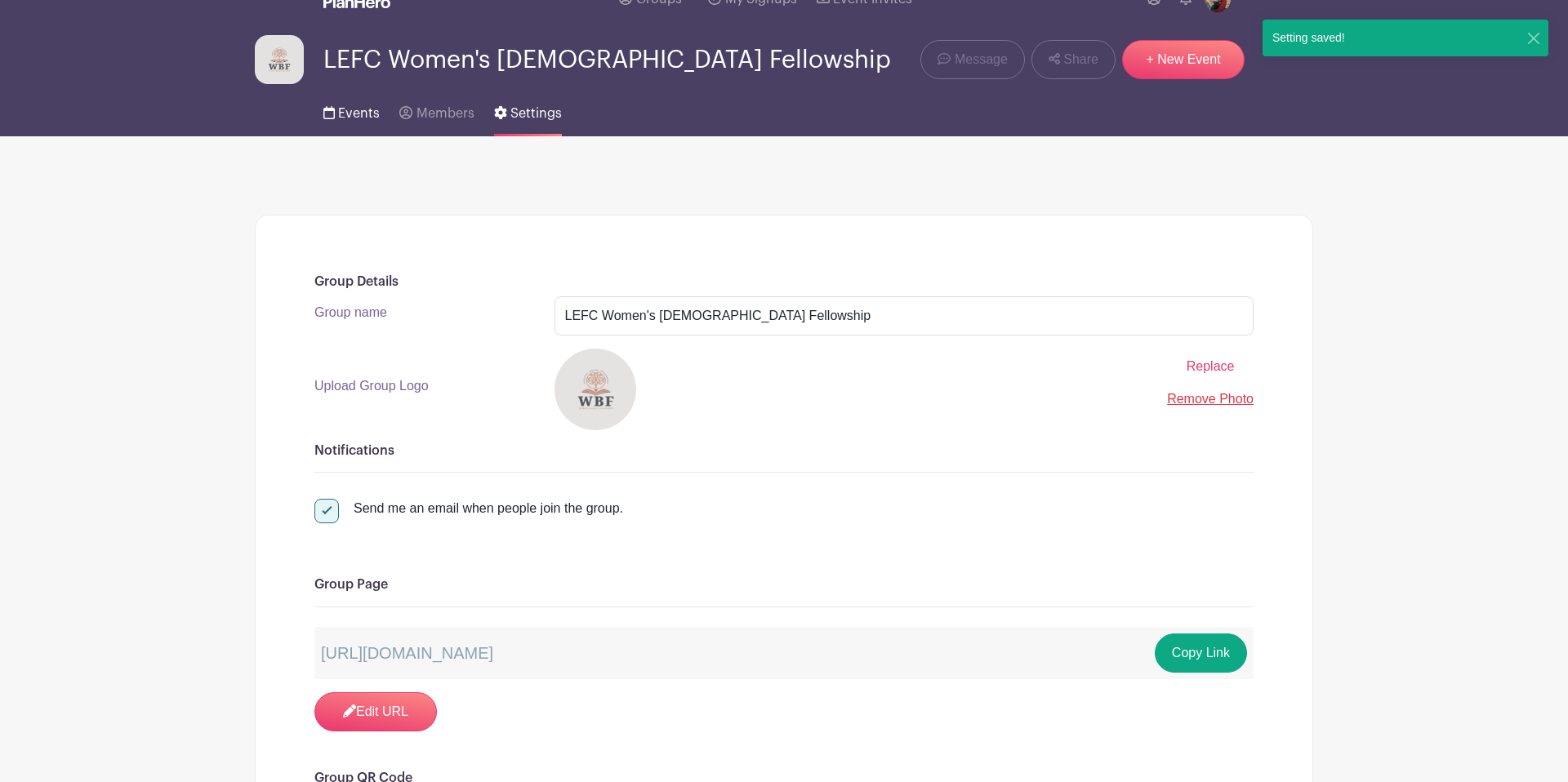
click at [366, 115] on span "Events" at bounding box center [359, 114] width 42 height 13
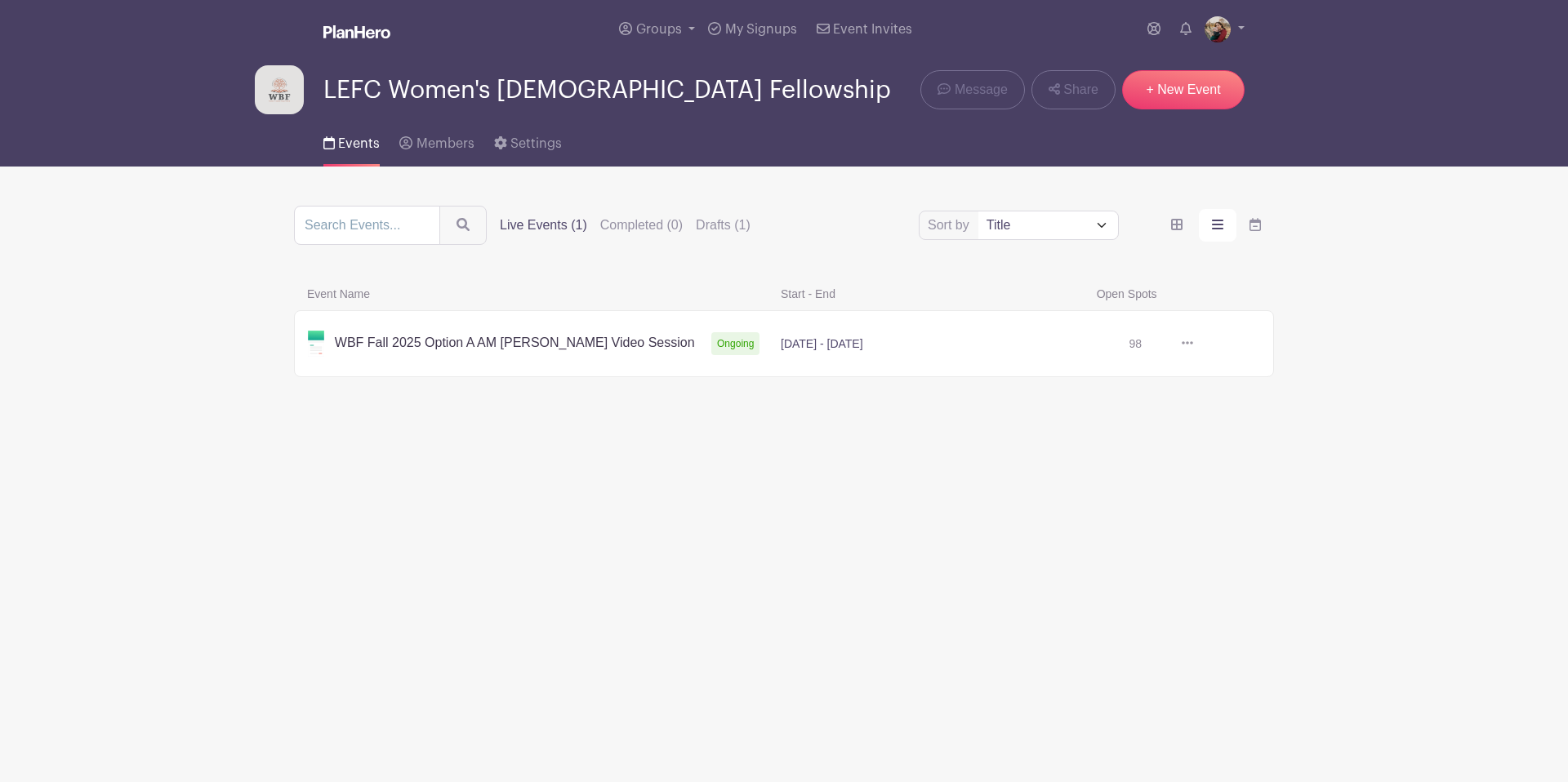
click at [1193, 344] on link at bounding box center [1193, 344] width 0 height 0
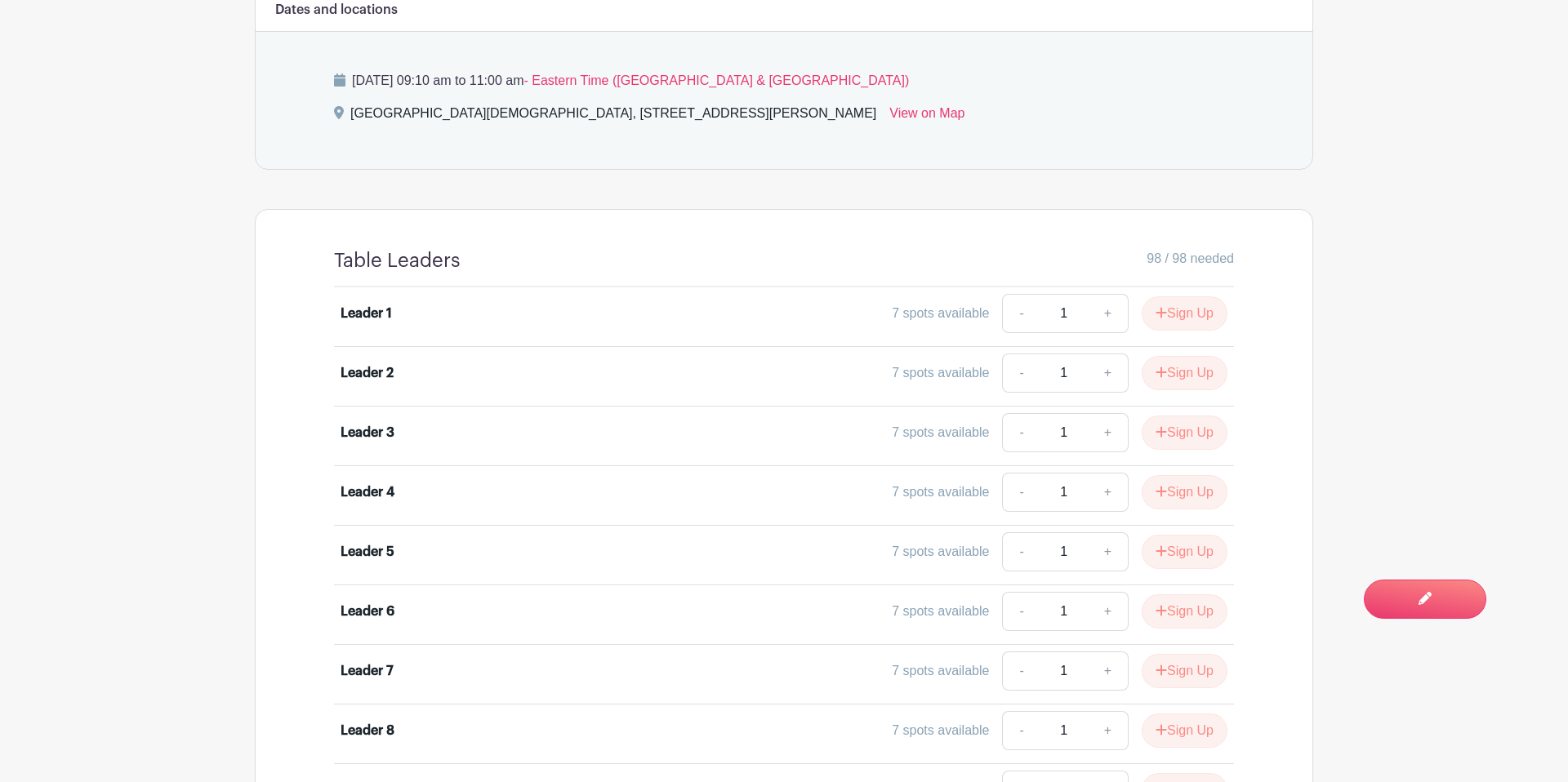
scroll to position [1183, 0]
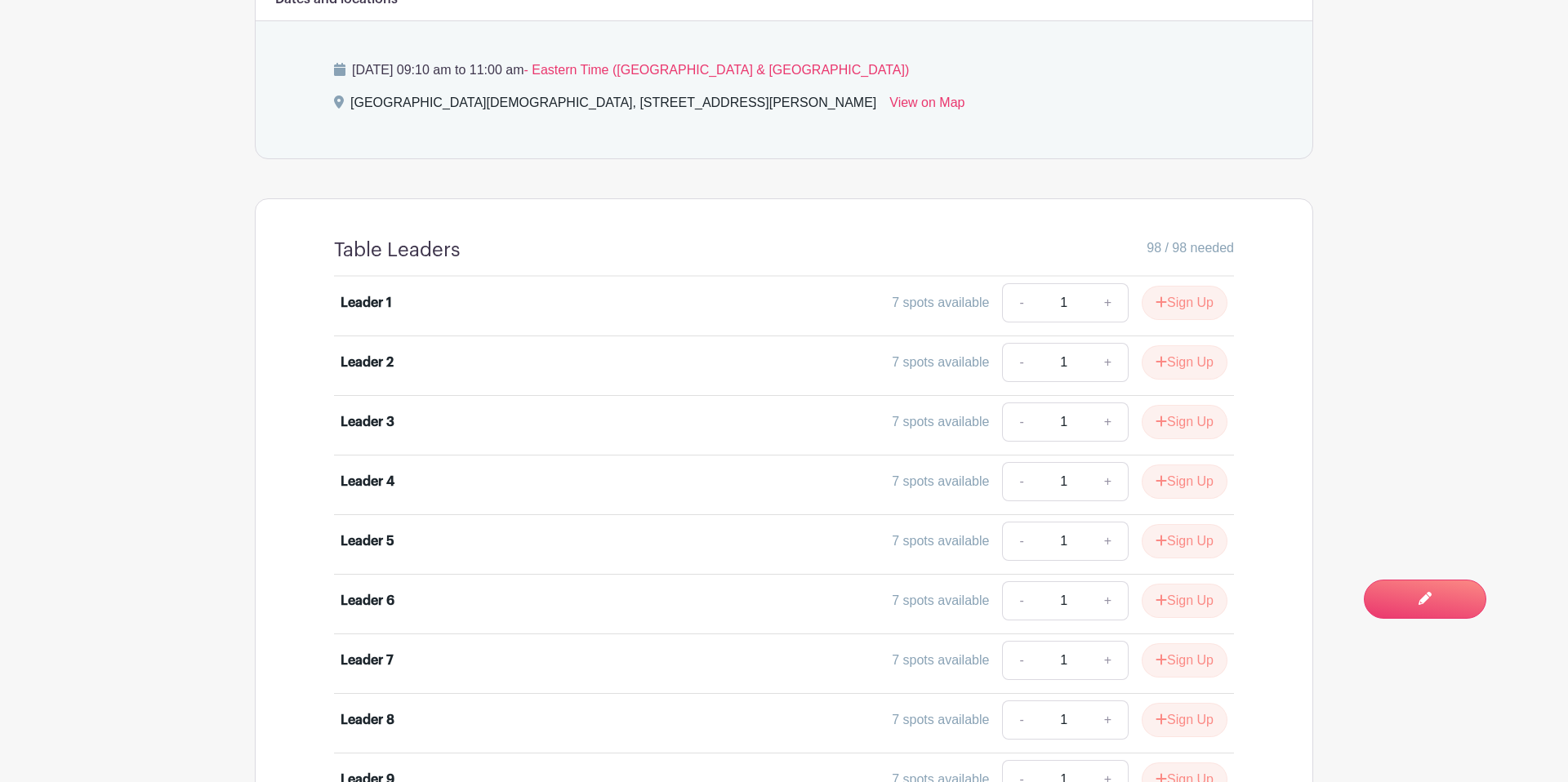
click at [386, 293] on div "Leader 1" at bounding box center [367, 303] width 52 height 20
click at [430, 293] on div "Leader 1" at bounding box center [452, 303] width 222 height 20
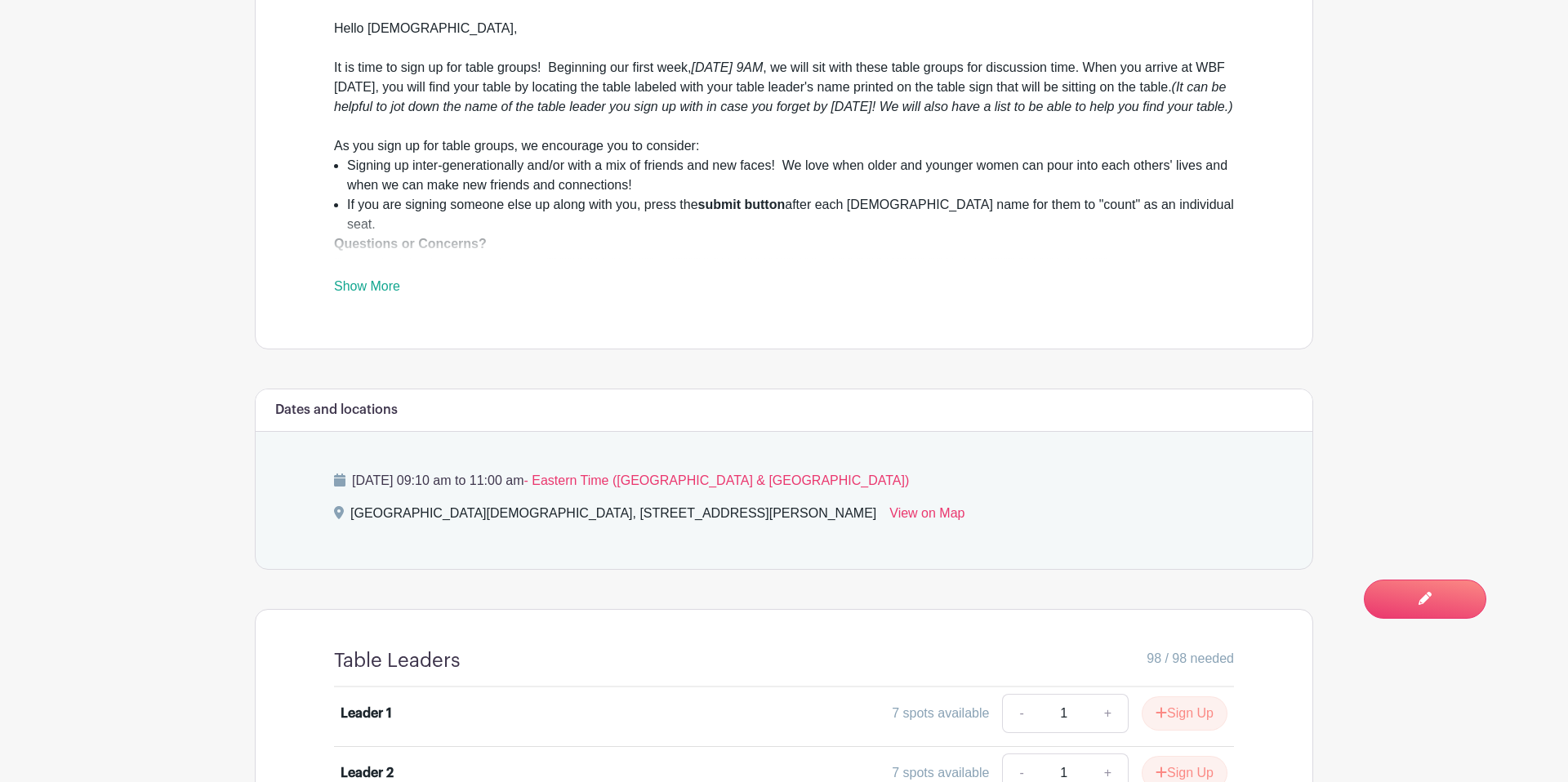
scroll to position [776, 0]
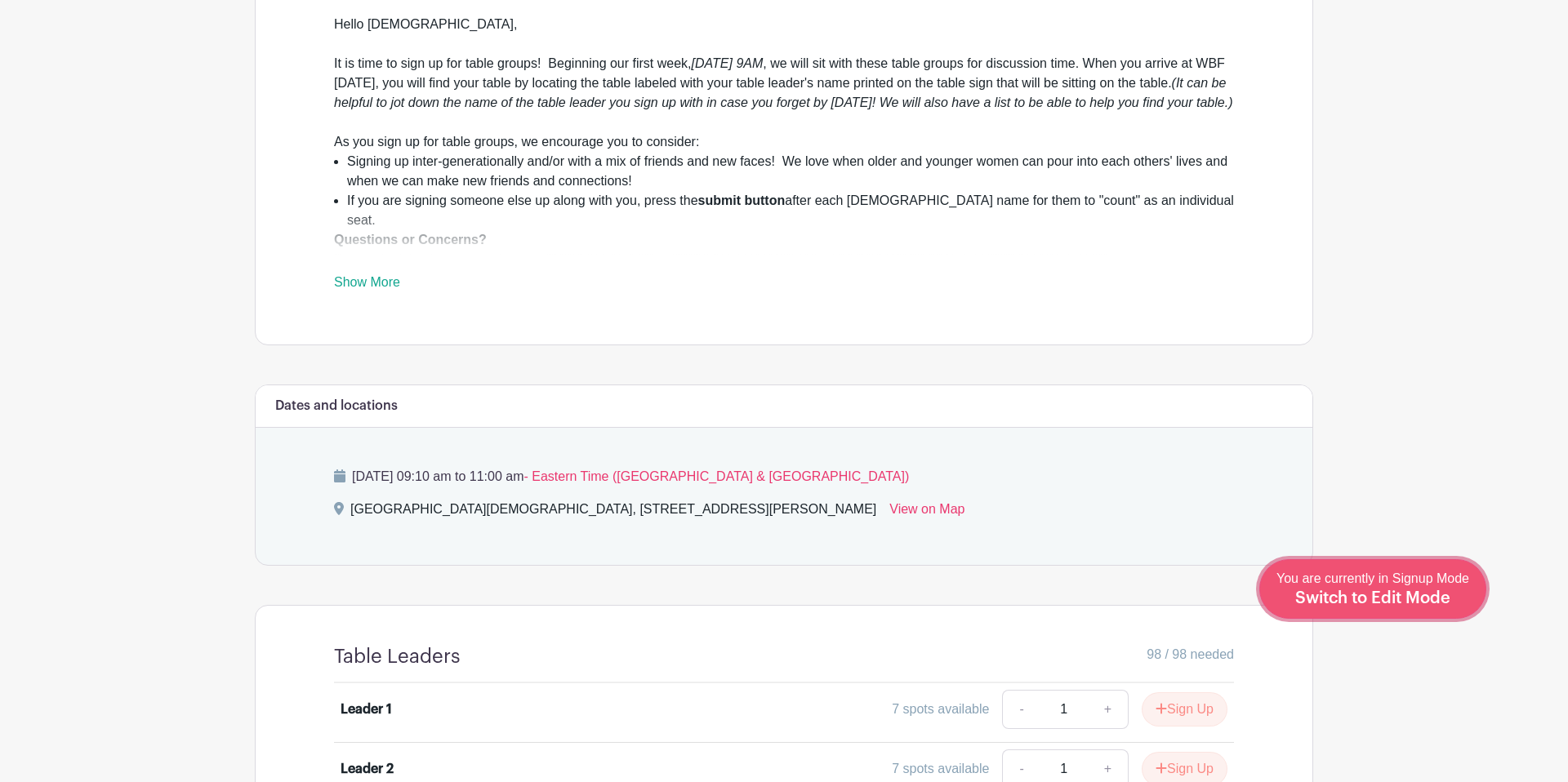
click at [1414, 594] on span "Switch to Edit Mode" at bounding box center [1372, 598] width 155 height 16
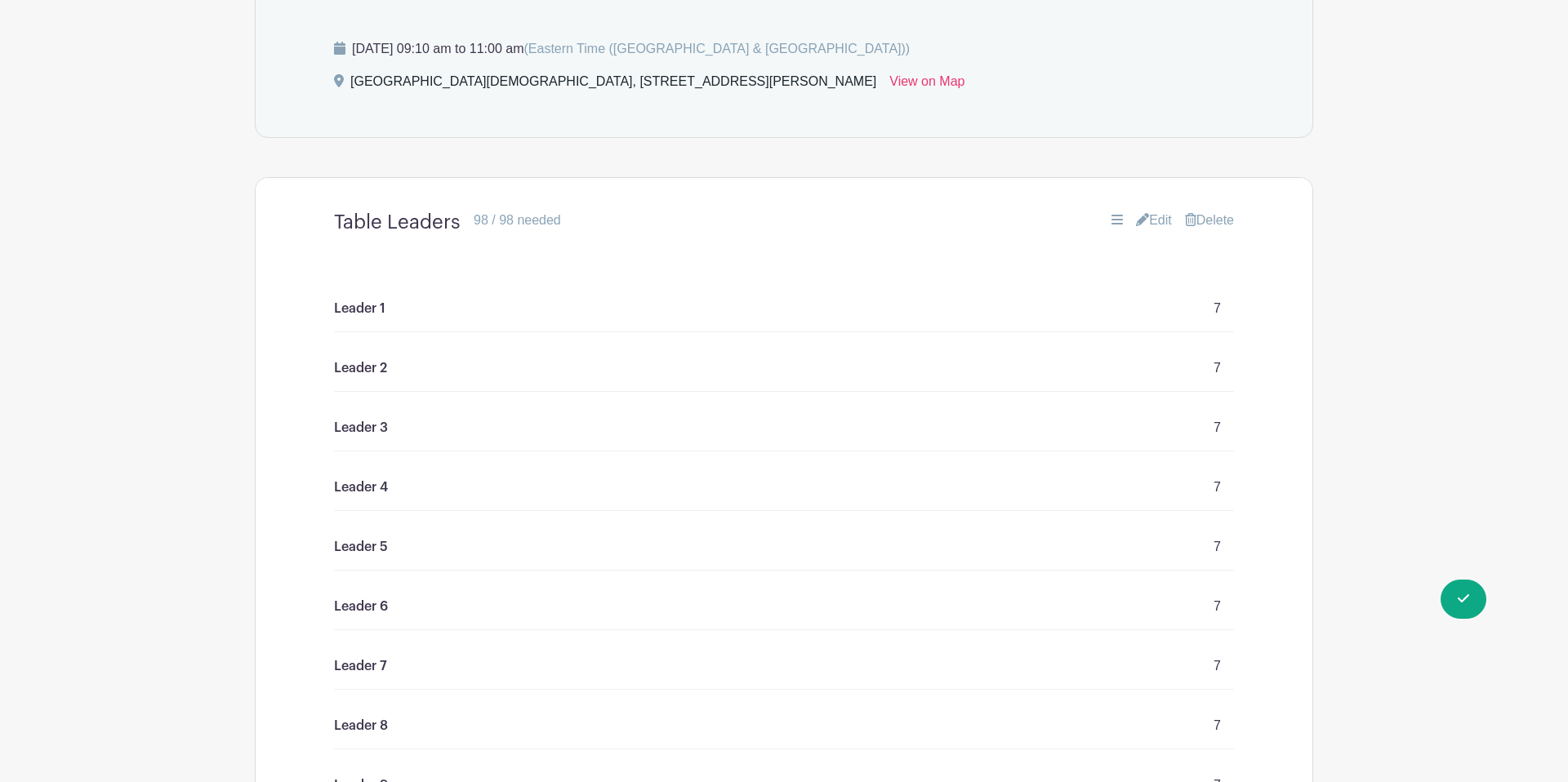
scroll to position [1299, 0]
